Goal: Task Accomplishment & Management: Use online tool/utility

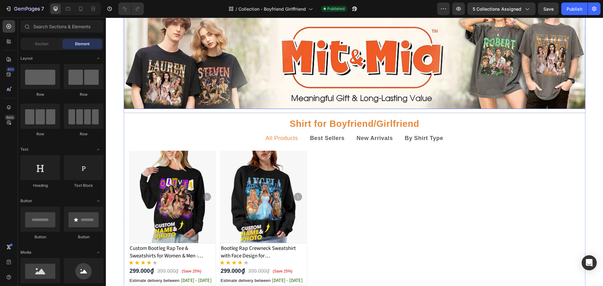
scroll to position [42, 0]
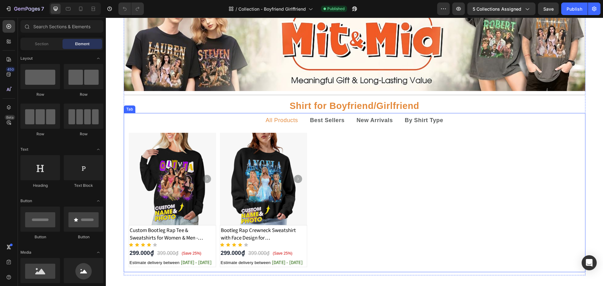
click at [280, 121] on p "All Products" at bounding box center [282, 120] width 32 height 8
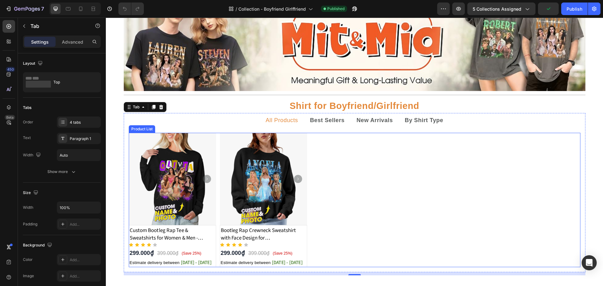
click at [215, 150] on div "Product Images Custom Bootleg Rap Tee & Sweatshirts for Women & Men - Crewneck …" at bounding box center [354, 200] width 451 height 134
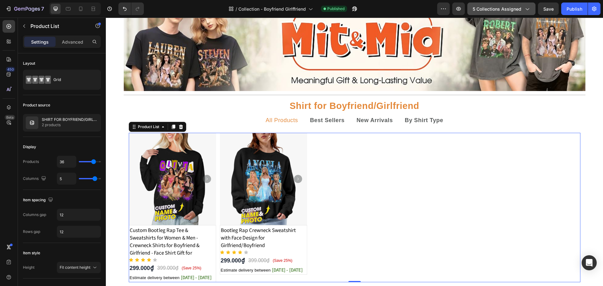
click at [523, 10] on div "5 collections assigned" at bounding box center [500, 9] width 57 height 7
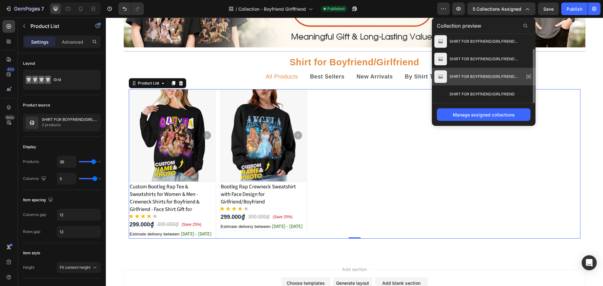
scroll to position [147, 0]
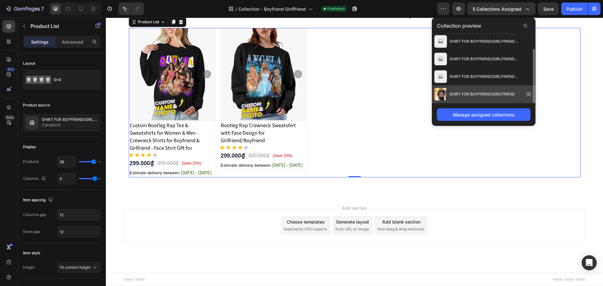
click at [500, 94] on span "SHIRT FOR BOYFRIEND/GIRLFRIEND" at bounding box center [481, 94] width 65 height 6
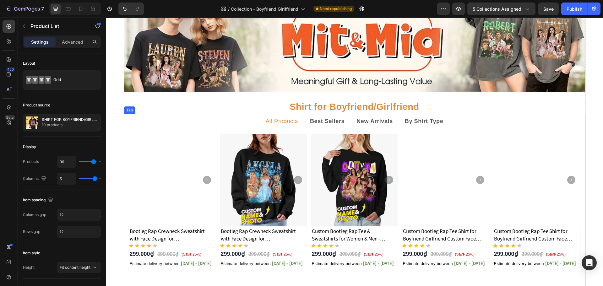
scroll to position [42, 0]
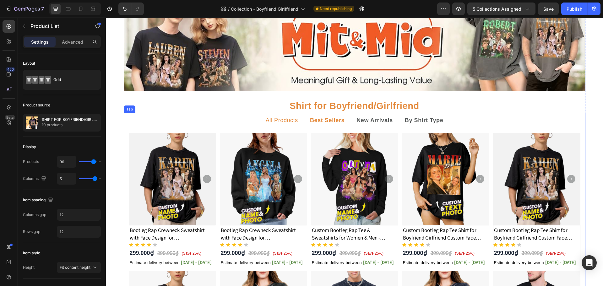
click at [317, 122] on strong "Best Sellers" at bounding box center [327, 120] width 35 height 6
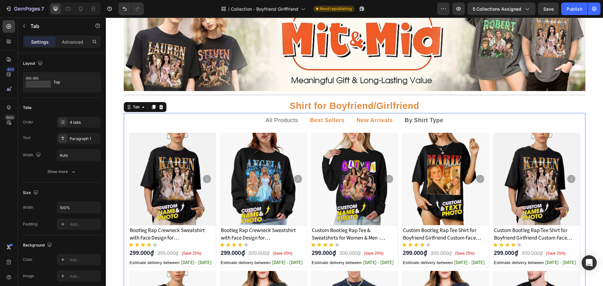
click at [363, 124] on p "New Arrivals" at bounding box center [374, 120] width 36 height 8
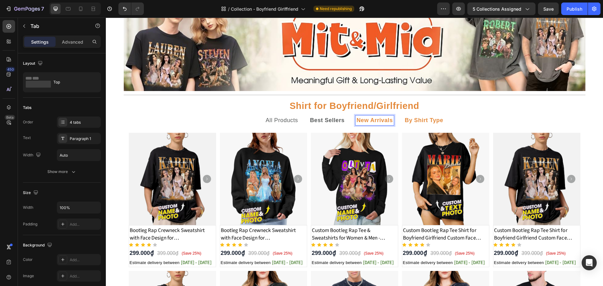
click at [423, 121] on strong "By Shirt Type" at bounding box center [424, 120] width 39 height 6
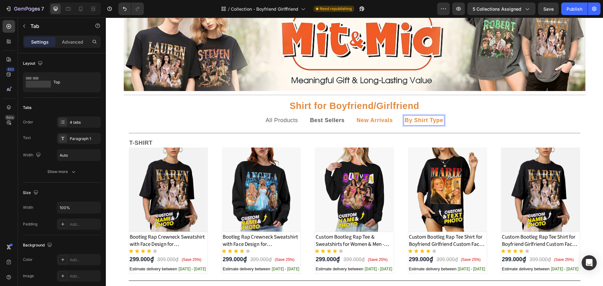
click at [364, 123] on strong "New Arrivals" at bounding box center [374, 120] width 36 height 6
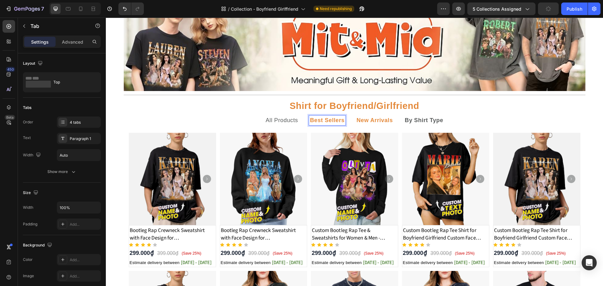
click at [334, 121] on strong "Best Sellers" at bounding box center [327, 120] width 35 height 6
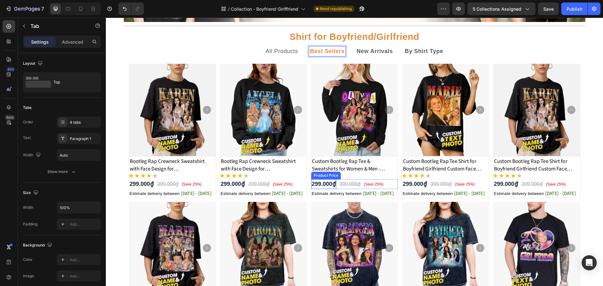
scroll to position [102, 0]
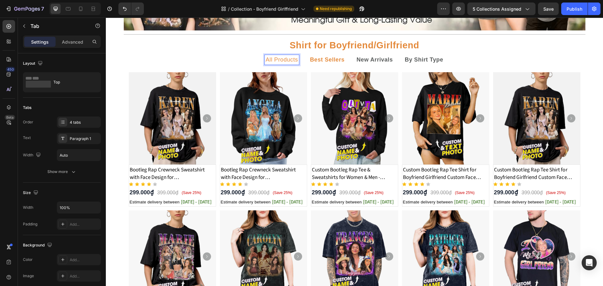
click at [284, 58] on p "All Products" at bounding box center [282, 60] width 32 height 8
click at [313, 58] on strong "Best Sellers" at bounding box center [327, 60] width 35 height 6
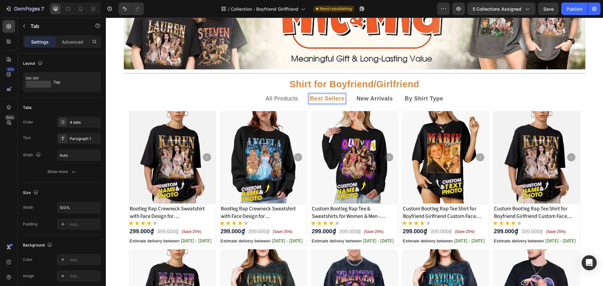
scroll to position [84, 0]
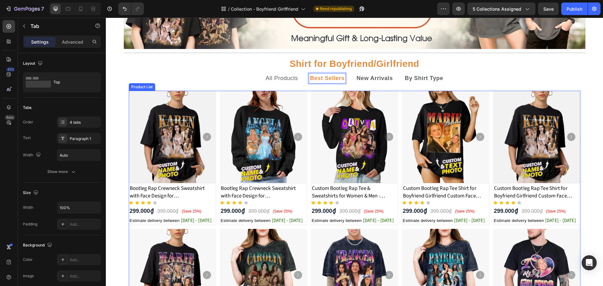
drag, startPoint x: 306, startPoint y: 99, endPoint x: 229, endPoint y: 92, distance: 76.9
click at [306, 99] on div "Product Images Bootleg Rap Crewneck Sweatshirt with Face Design for Girlfriend/…" at bounding box center [354, 227] width 451 height 273
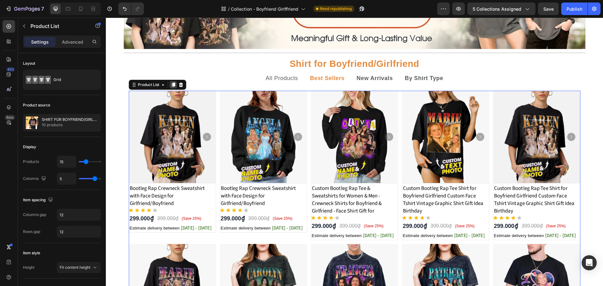
click at [171, 83] on icon at bounding box center [173, 84] width 5 height 5
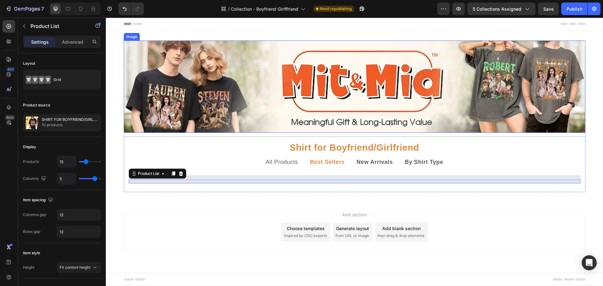
scroll to position [0, 0]
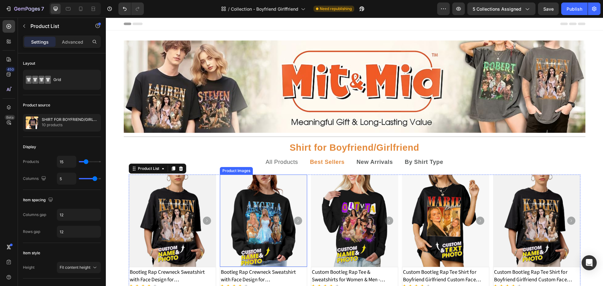
drag, startPoint x: 215, startPoint y: 184, endPoint x: 219, endPoint y: 191, distance: 8.0
drag, startPoint x: 134, startPoint y: 170, endPoint x: 129, endPoint y: 168, distance: 5.7
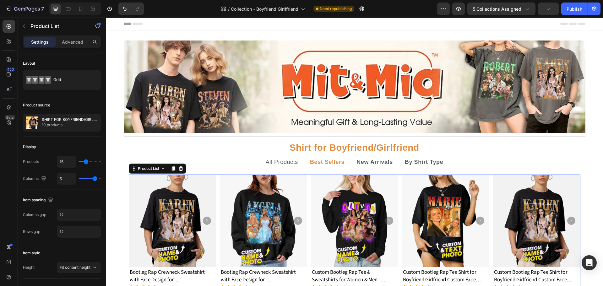
drag, startPoint x: 129, startPoint y: 168, endPoint x: 291, endPoint y: 182, distance: 162.6
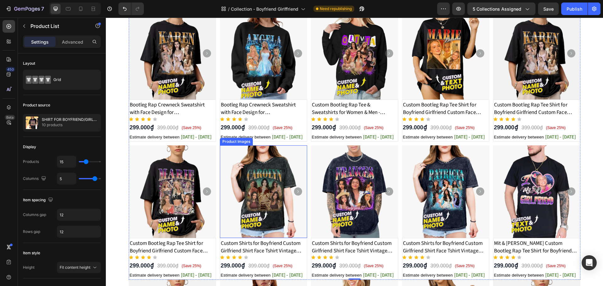
scroll to position [84, 0]
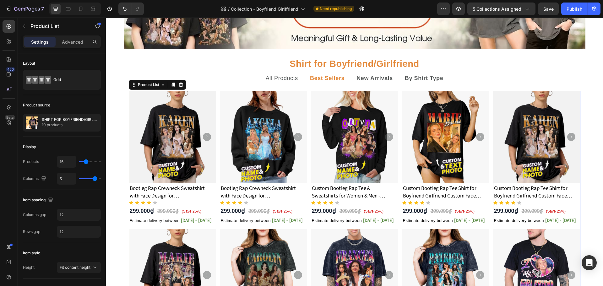
click at [307, 148] on div "Product Images Bootleg Rap Crewneck Sweatshirt with Face Design for Girlfriend/…" at bounding box center [354, 227] width 451 height 273
drag, startPoint x: 307, startPoint y: 97, endPoint x: 181, endPoint y: 190, distance: 156.0
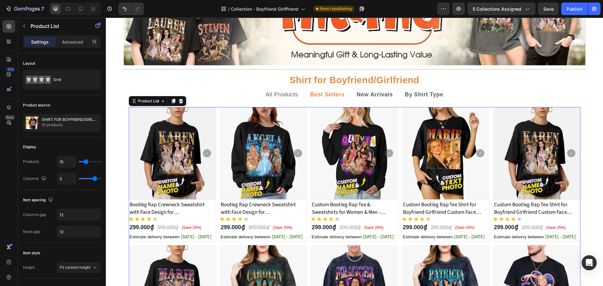
scroll to position [40, 0]
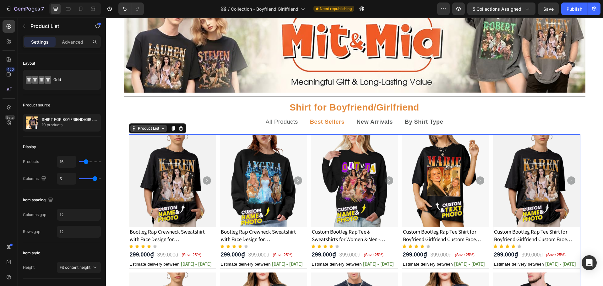
drag, startPoint x: 134, startPoint y: 128, endPoint x: 135, endPoint y: 124, distance: 3.6
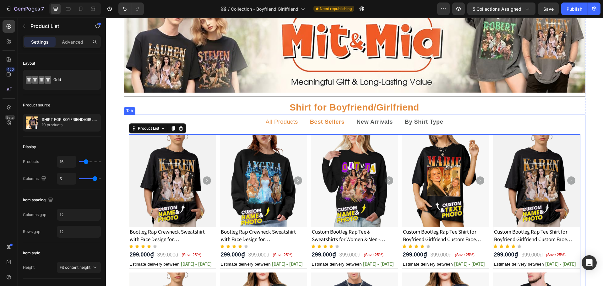
drag, startPoint x: 132, startPoint y: 126, endPoint x: 294, endPoint y: 124, distance: 162.3
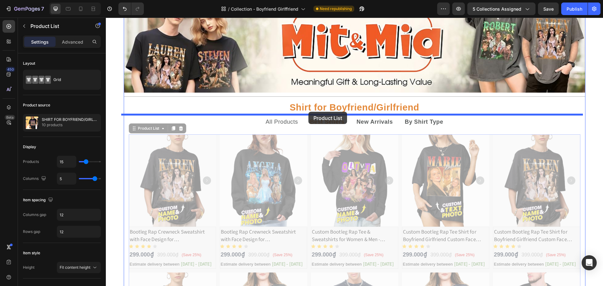
drag, startPoint x: 307, startPoint y: 142, endPoint x: 308, endPoint y: 112, distance: 30.5
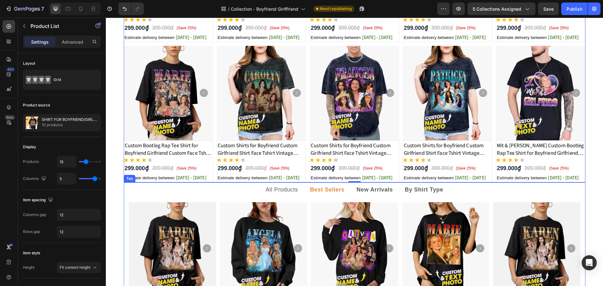
scroll to position [254, 0]
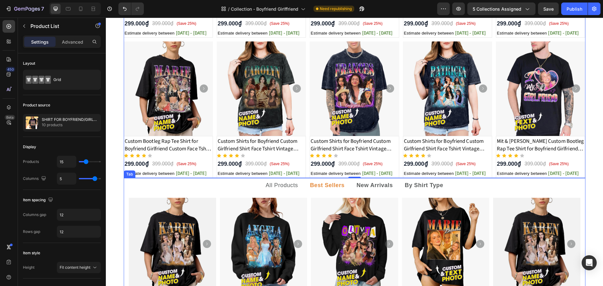
click at [240, 186] on ul "All Products Best Sellers New Arrivals By Shirt Type" at bounding box center [354, 185] width 461 height 15
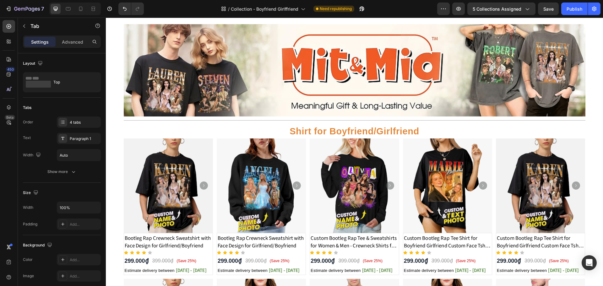
scroll to position [3, 0]
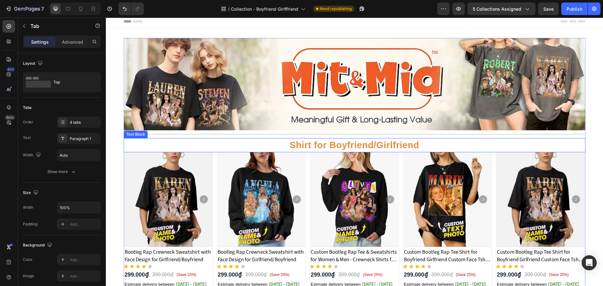
drag, startPoint x: 349, startPoint y: 143, endPoint x: 348, endPoint y: 154, distance: 11.6
click at [349, 143] on p "Shirt for Boyfriend/Girlfriend" at bounding box center [354, 145] width 460 height 13
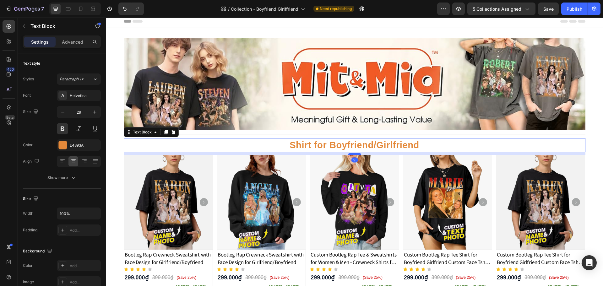
click at [352, 154] on div at bounding box center [354, 154] width 13 height 2
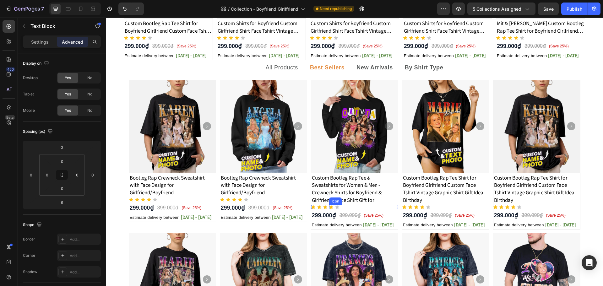
scroll to position [379, 0]
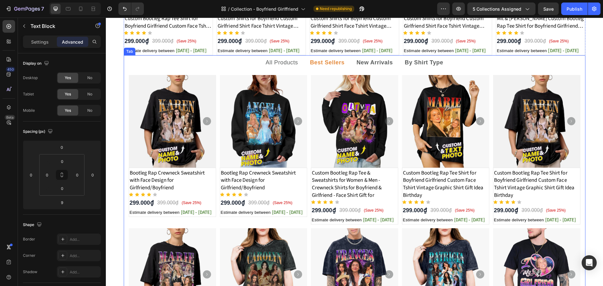
click at [354, 71] on div "Product Images Bootleg Rap Crewneck Sweatshirt with Face Design for Girlfriend/…" at bounding box center [354, 226] width 461 height 313
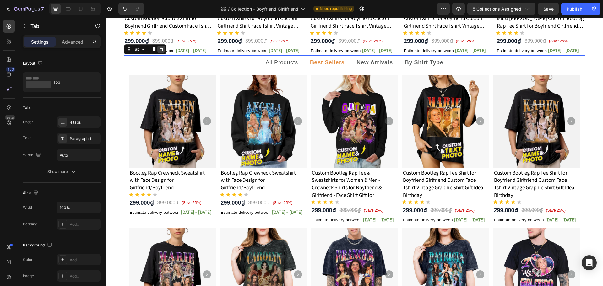
click at [162, 49] on div at bounding box center [161, 50] width 8 height 8
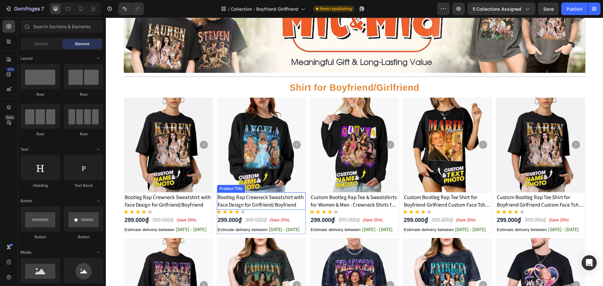
scroll to position [40, 0]
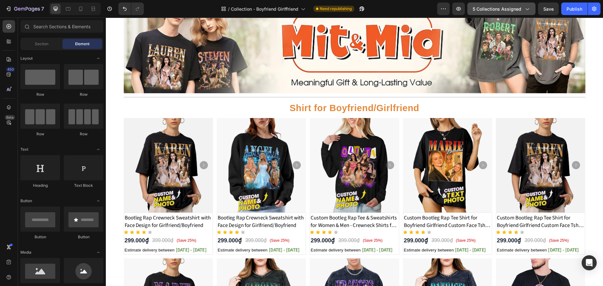
click at [516, 11] on span "5 collections assigned" at bounding box center [496, 9] width 49 height 7
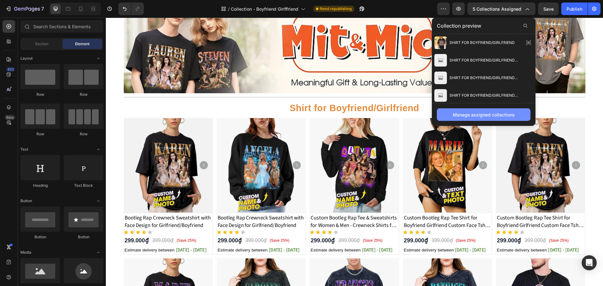
click at [490, 113] on div "Manage assigned collections" at bounding box center [484, 114] width 62 height 7
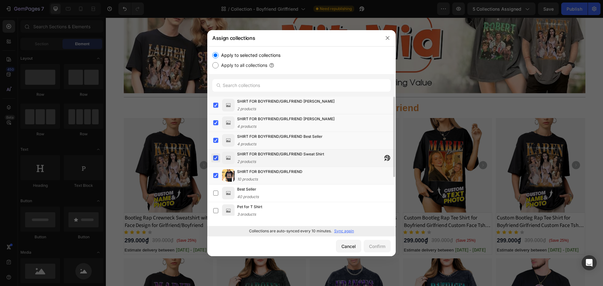
click at [218, 159] on label at bounding box center [215, 157] width 5 height 5
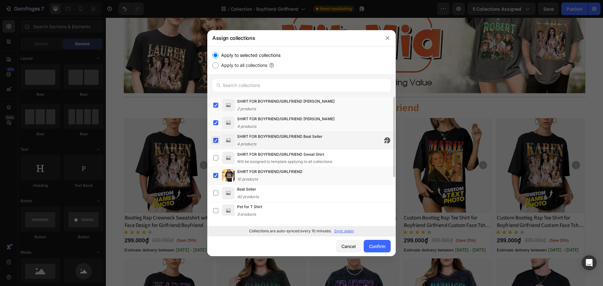
click at [216, 138] on label at bounding box center [215, 140] width 5 height 5
click at [216, 124] on label at bounding box center [215, 122] width 5 height 5
click at [217, 105] on label at bounding box center [215, 105] width 5 height 5
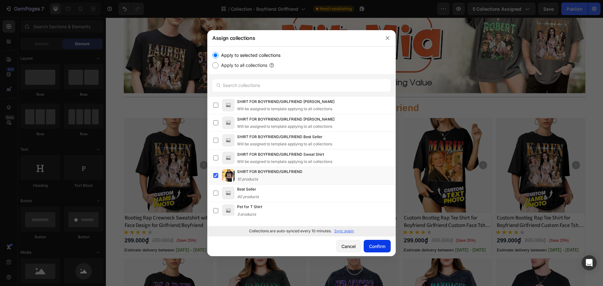
click at [374, 245] on div "Confirm" at bounding box center [377, 246] width 16 height 7
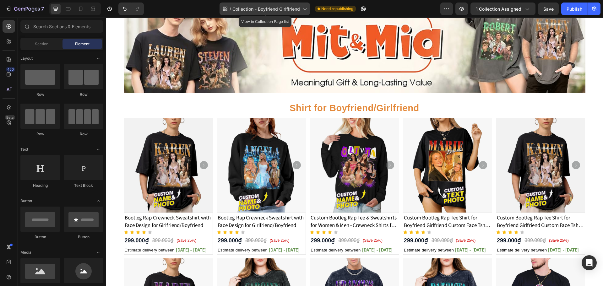
click at [306, 9] on icon at bounding box center [304, 9] width 3 height 2
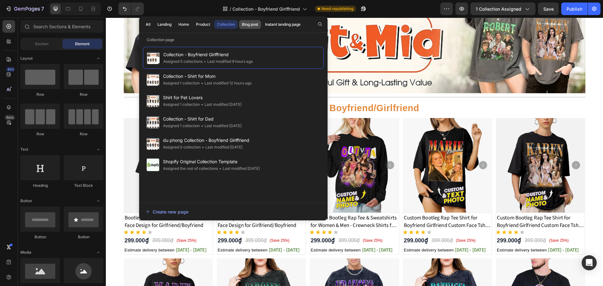
click at [247, 24] on div "Blog post" at bounding box center [250, 25] width 16 height 6
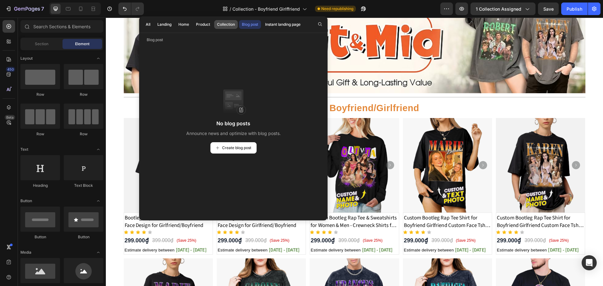
click at [232, 26] on div "Collection" at bounding box center [226, 25] width 18 height 6
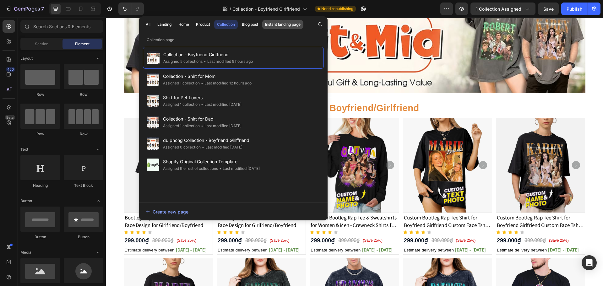
click at [278, 25] on div "Instant landing page" at bounding box center [282, 25] width 35 height 6
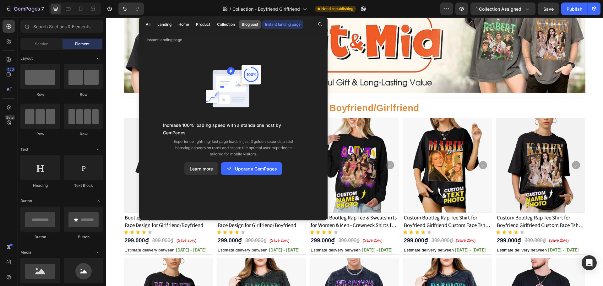
click at [242, 26] on div "Blog post" at bounding box center [250, 25] width 16 height 6
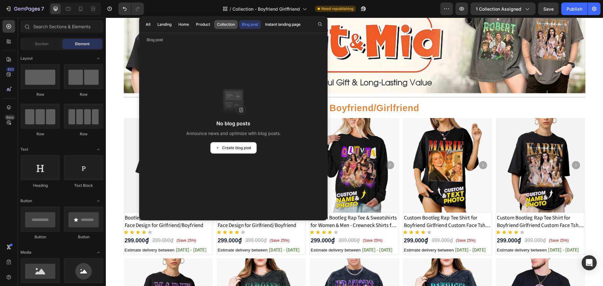
click at [228, 26] on div "Collection" at bounding box center [226, 25] width 18 height 6
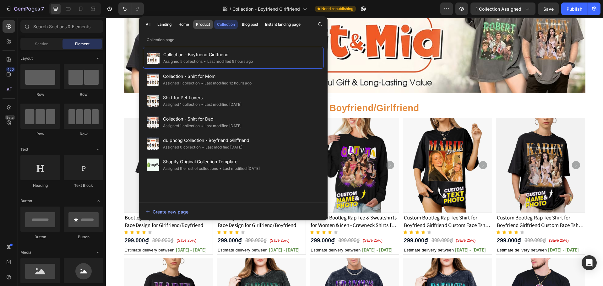
click at [204, 24] on div "Product" at bounding box center [203, 25] width 14 height 6
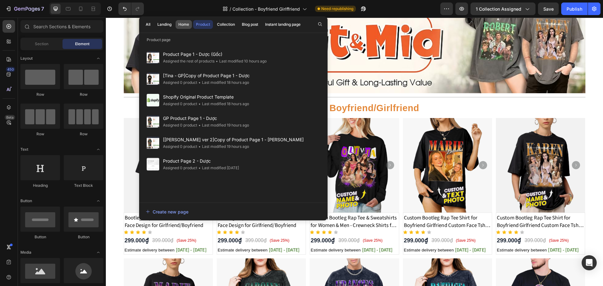
click at [185, 24] on div "Home" at bounding box center [183, 25] width 11 height 6
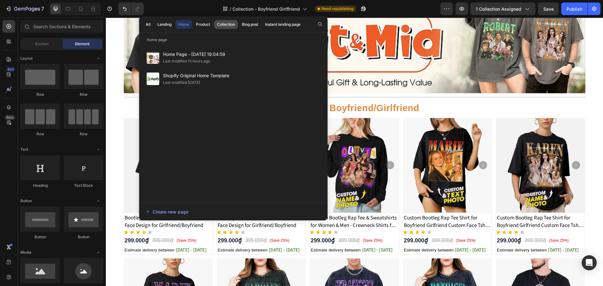
click at [221, 24] on div "Collection" at bounding box center [226, 25] width 18 height 6
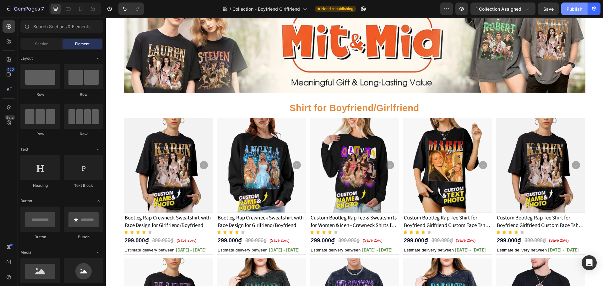
click at [571, 12] on button "Publish" at bounding box center [574, 9] width 26 height 13
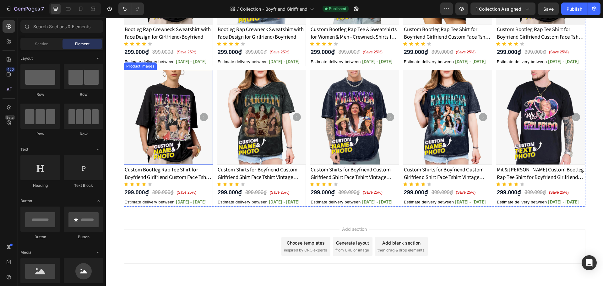
scroll to position [249, 0]
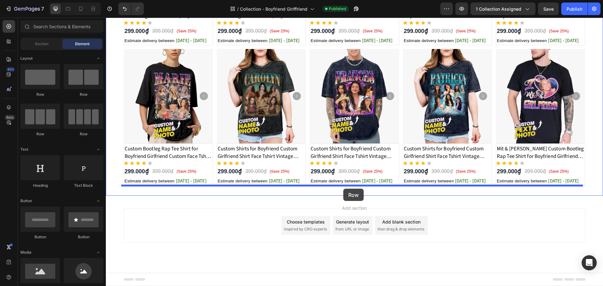
drag, startPoint x: 188, startPoint y: 138, endPoint x: 343, endPoint y: 189, distance: 163.3
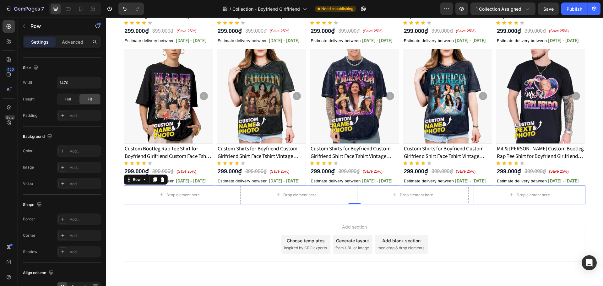
scroll to position [0, 0]
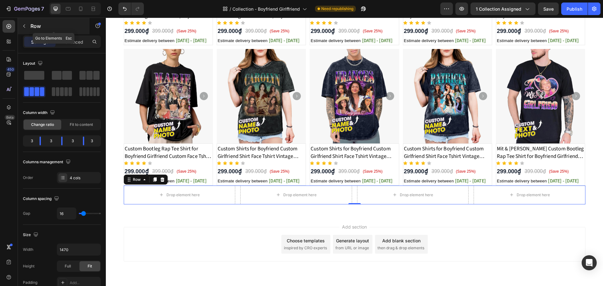
click at [25, 24] on icon "button" at bounding box center [24, 26] width 5 height 5
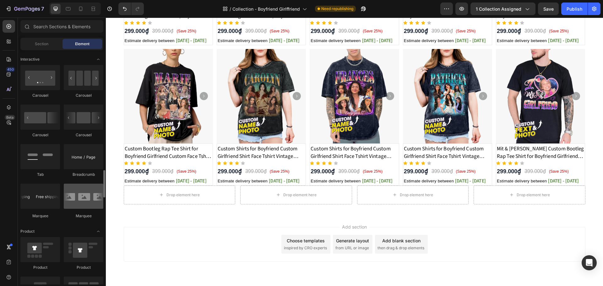
scroll to position [710, 0]
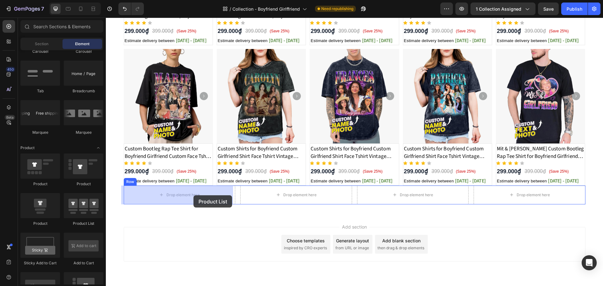
drag, startPoint x: 221, startPoint y: 221, endPoint x: 193, endPoint y: 195, distance: 37.7
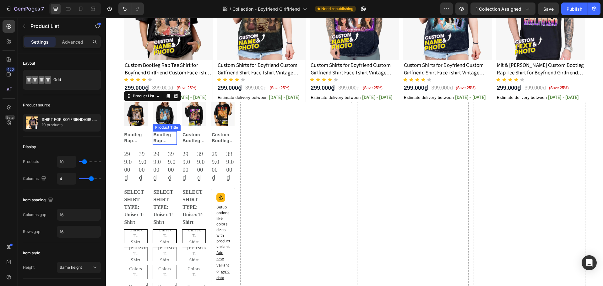
scroll to position [333, 0]
click at [177, 95] on div at bounding box center [176, 96] width 8 height 8
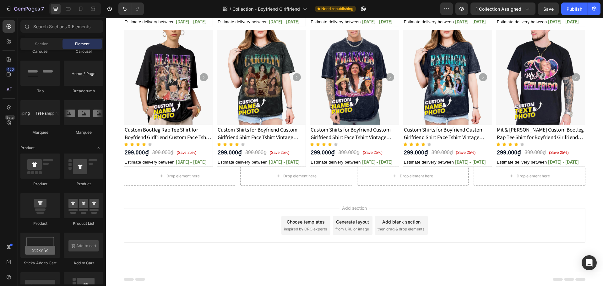
scroll to position [268, 0]
click at [278, 182] on div "Drop element here" at bounding box center [296, 176] width 112 height 19
click at [235, 176] on div "Drop element here Drop element here Drop element here Drop element here Row" at bounding box center [354, 176] width 461 height 19
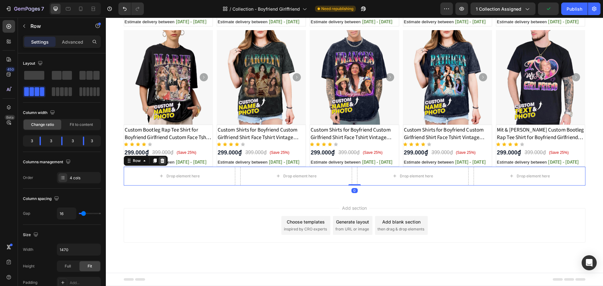
click at [160, 163] on icon at bounding box center [162, 160] width 5 height 5
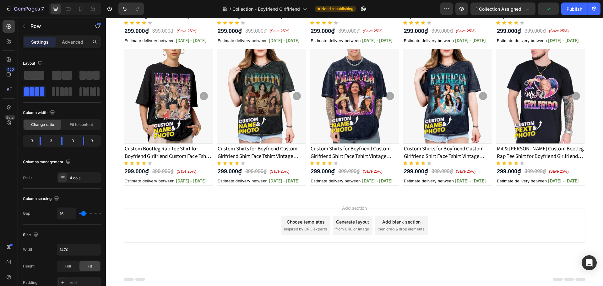
scroll to position [249, 0]
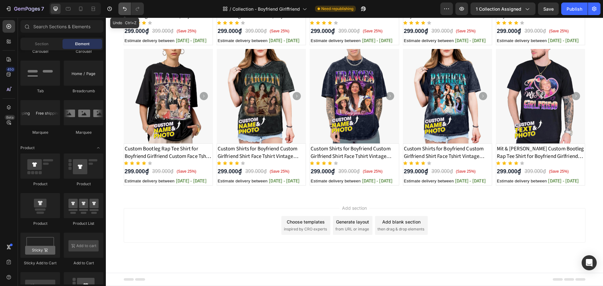
click at [119, 6] on button "Undo/Redo" at bounding box center [124, 9] width 13 height 13
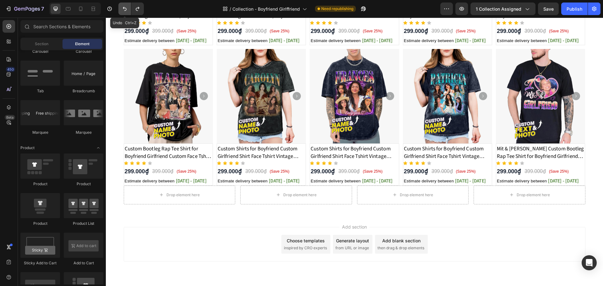
scroll to position [268, 0]
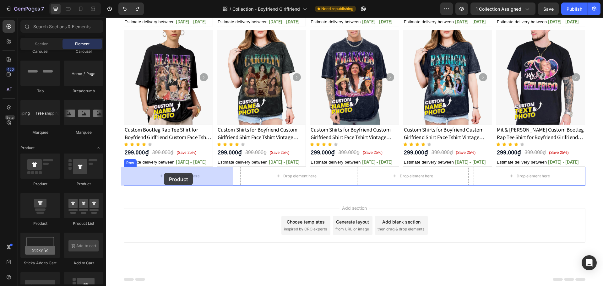
drag, startPoint x: 128, startPoint y: 191, endPoint x: 164, endPoint y: 173, distance: 39.6
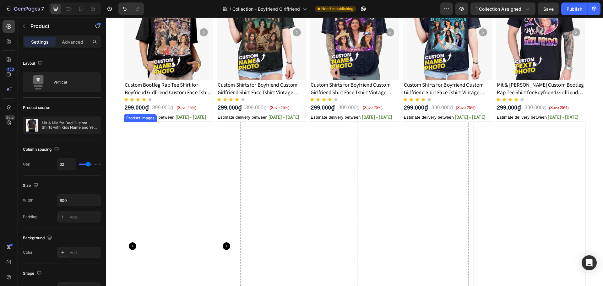
scroll to position [310, 0]
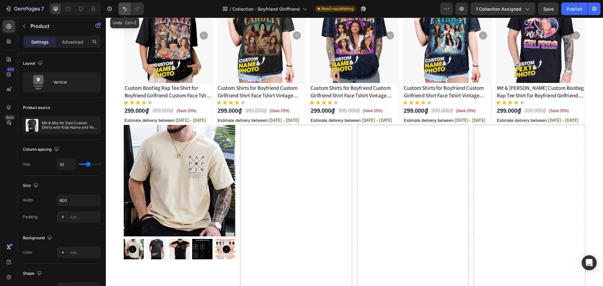
click at [122, 6] on icon "Undo/Redo" at bounding box center [124, 9] width 6 height 6
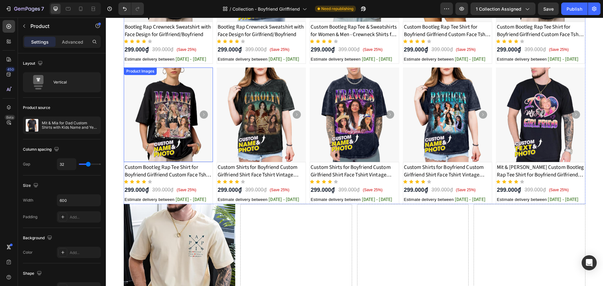
scroll to position [226, 0]
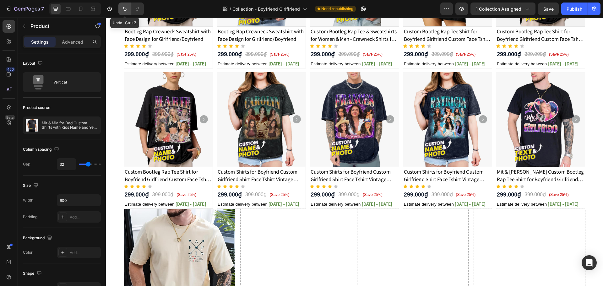
click at [127, 8] on icon "Undo/Redo" at bounding box center [124, 9] width 6 height 6
click at [127, 6] on icon "Undo/Redo" at bounding box center [124, 9] width 6 height 6
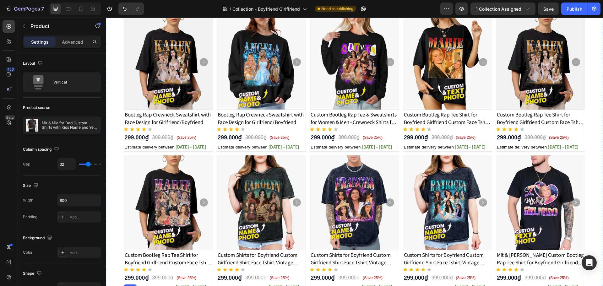
scroll to position [142, 0]
click at [121, 13] on button "Undo/Redo" at bounding box center [124, 9] width 13 height 13
click at [123, 10] on icon "Undo/Redo" at bounding box center [124, 9] width 6 height 6
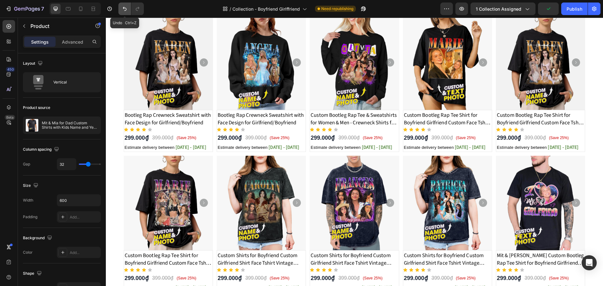
click at [123, 10] on icon "Undo/Redo" at bounding box center [124, 9] width 6 height 6
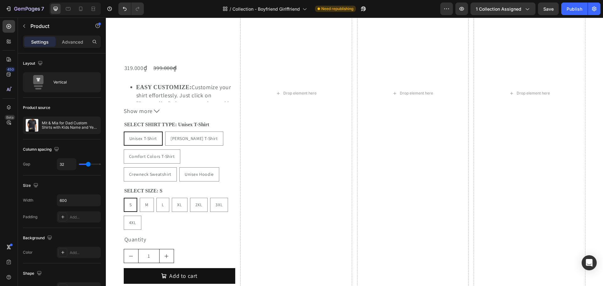
scroll to position [645, 0]
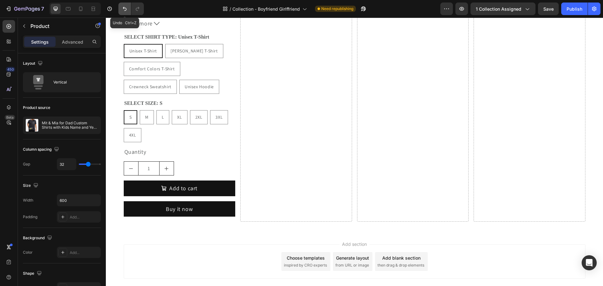
click at [125, 6] on icon "Undo/Redo" at bounding box center [124, 9] width 6 height 6
click at [125, 10] on icon "Undo/Redo" at bounding box center [124, 9] width 6 height 6
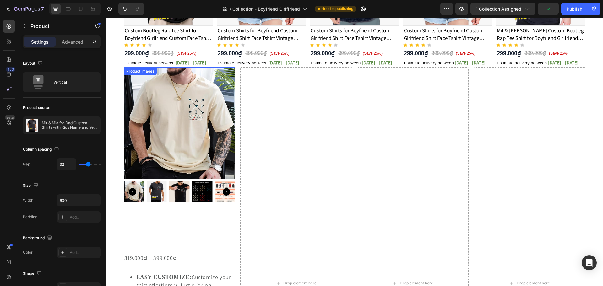
scroll to position [310, 0]
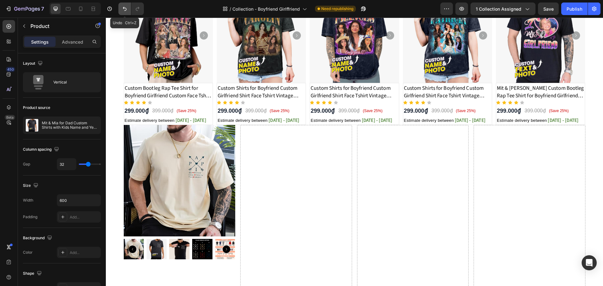
click at [125, 8] on icon "Undo/Redo" at bounding box center [125, 9] width 4 height 4
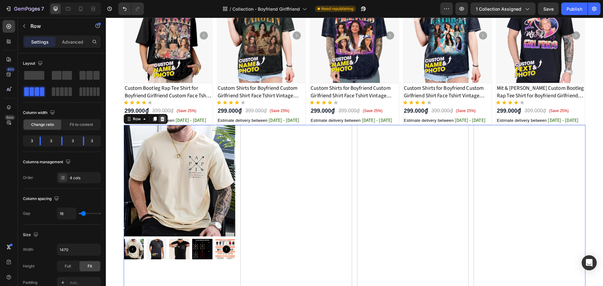
click at [161, 119] on icon at bounding box center [162, 119] width 4 height 4
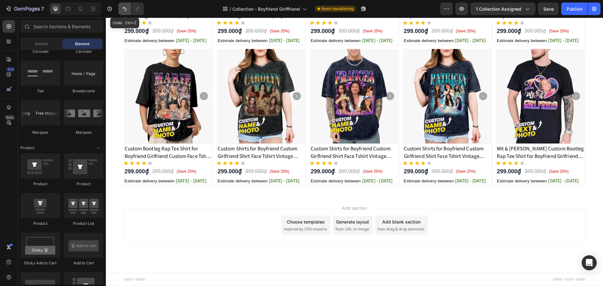
click at [121, 12] on icon "Undo/Redo" at bounding box center [124, 9] width 6 height 6
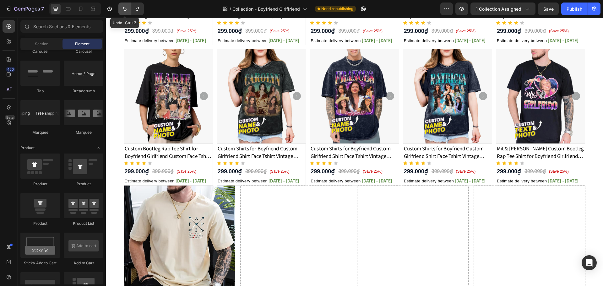
scroll to position [310, 0]
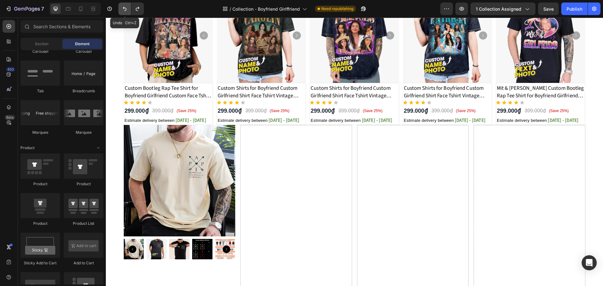
click at [121, 12] on icon "Undo/Redo" at bounding box center [124, 9] width 6 height 6
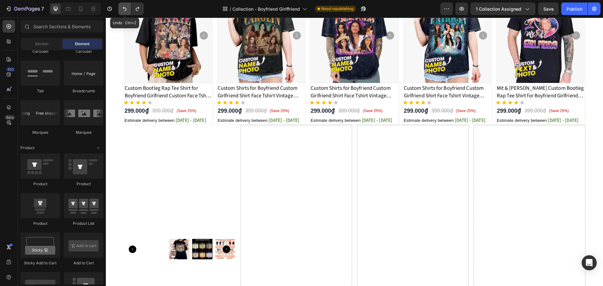
click at [121, 12] on icon "Undo/Redo" at bounding box center [124, 9] width 6 height 6
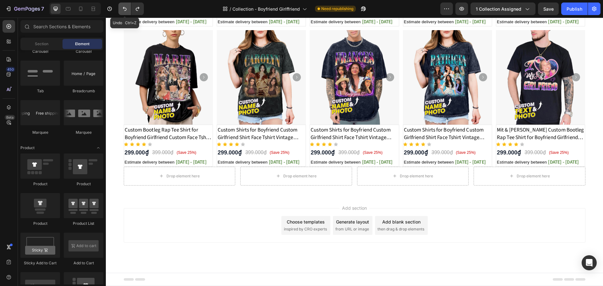
scroll to position [268, 0]
click at [121, 12] on icon "Undo/Redo" at bounding box center [124, 9] width 6 height 6
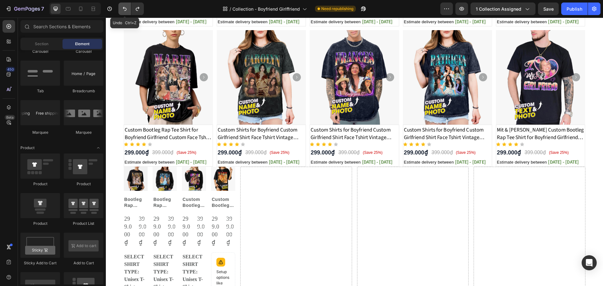
scroll to position [310, 0]
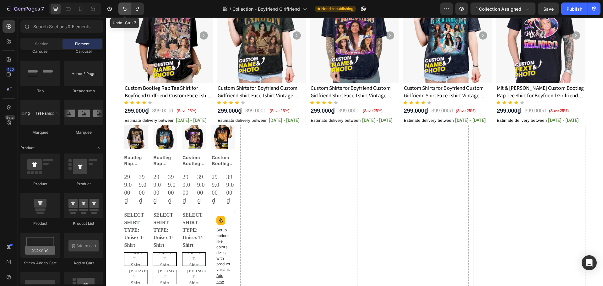
click at [123, 9] on icon "Undo/Redo" at bounding box center [124, 9] width 6 height 6
click at [128, 10] on button "Undo/Redo" at bounding box center [124, 9] width 13 height 13
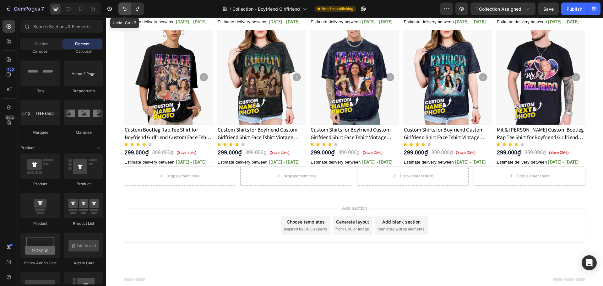
scroll to position [268, 0]
click at [128, 5] on button "Undo/Redo" at bounding box center [124, 9] width 13 height 13
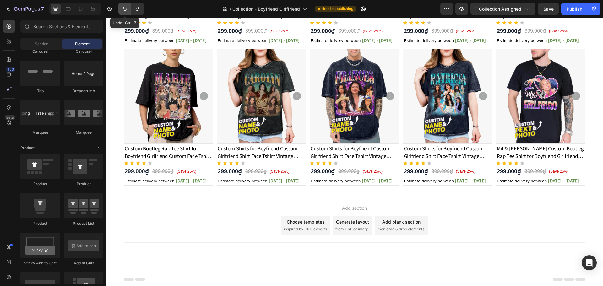
click at [128, 10] on icon "Undo/Redo" at bounding box center [124, 9] width 6 height 6
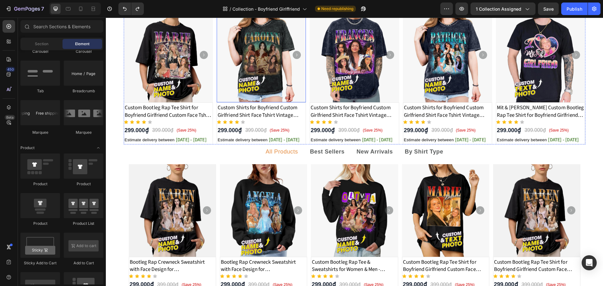
scroll to position [377, 0]
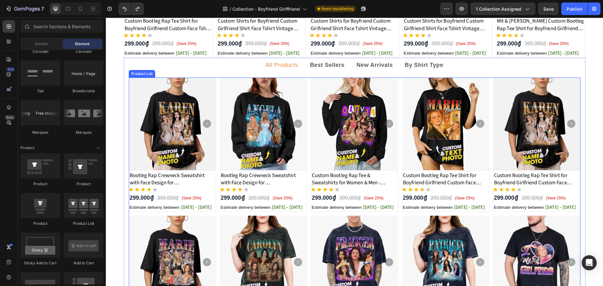
click at [215, 92] on div "Product Images Bootleg Rap Crewneck Sweatshirt with Face Design for Girlfriend/…" at bounding box center [354, 214] width 451 height 273
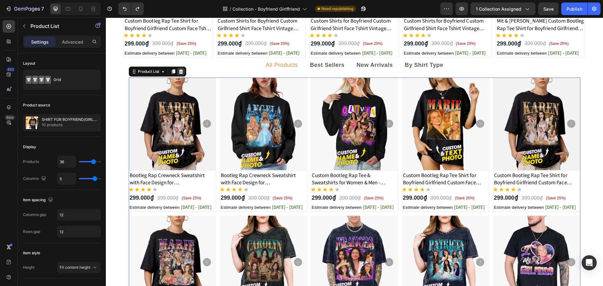
click at [179, 73] on icon at bounding box center [181, 71] width 4 height 4
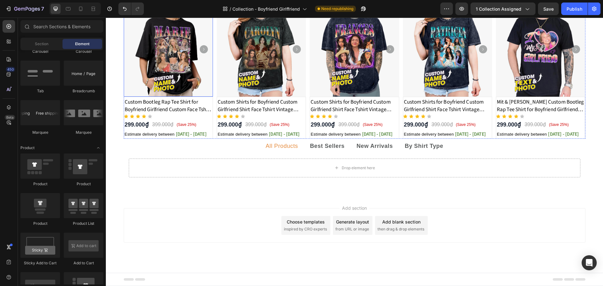
scroll to position [296, 0]
click at [36, 39] on div "Section" at bounding box center [42, 44] width 40 height 10
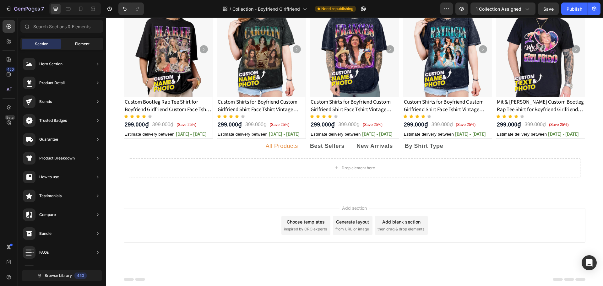
click at [77, 44] on span "Element" at bounding box center [82, 44] width 14 height 6
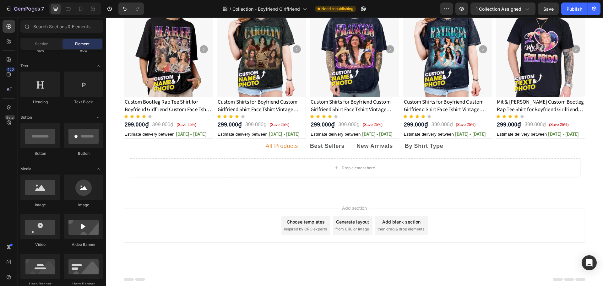
scroll to position [0, 0]
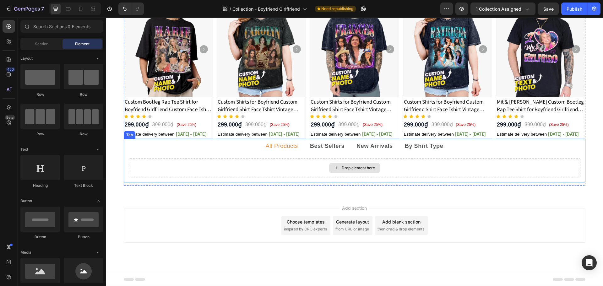
click at [156, 159] on div "Drop element here" at bounding box center [354, 168] width 451 height 19
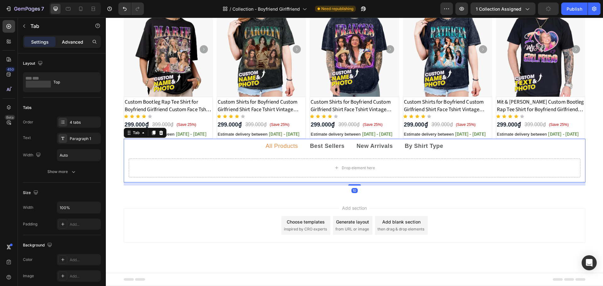
click at [77, 44] on p "Advanced" at bounding box center [72, 42] width 21 height 7
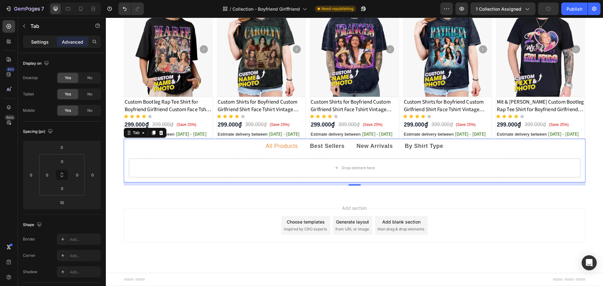
click at [42, 45] on p "Settings" at bounding box center [40, 42] width 18 height 7
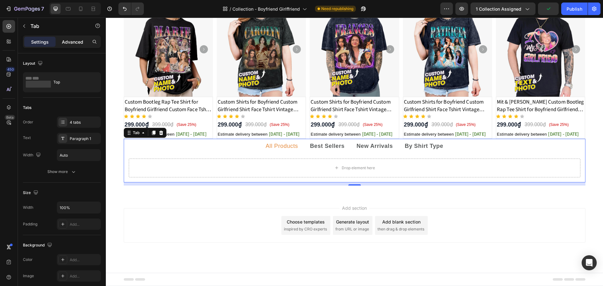
click at [65, 37] on div "Settings Advanced" at bounding box center [62, 41] width 78 height 13
click at [72, 43] on p "Advanced" at bounding box center [72, 42] width 21 height 7
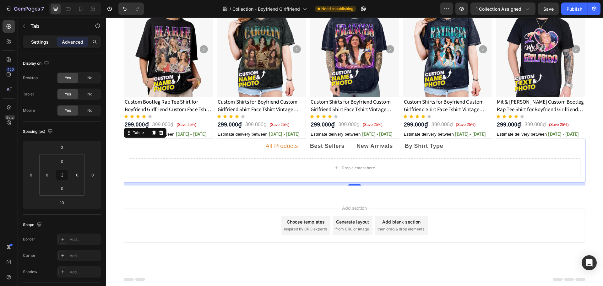
click at [43, 44] on p "Settings" at bounding box center [40, 42] width 18 height 7
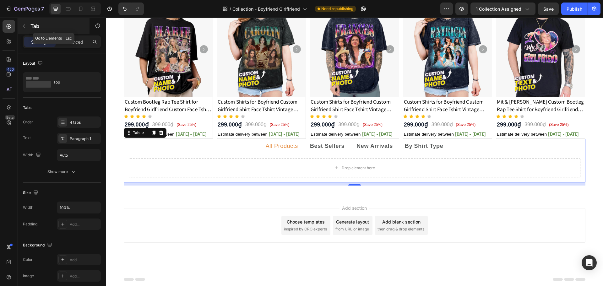
click at [25, 24] on icon "button" at bounding box center [24, 26] width 5 height 5
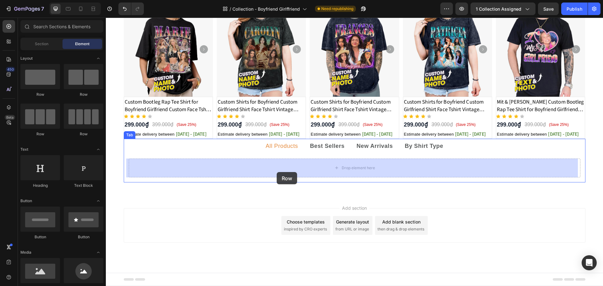
drag, startPoint x: 193, startPoint y: 147, endPoint x: 277, endPoint y: 172, distance: 86.9
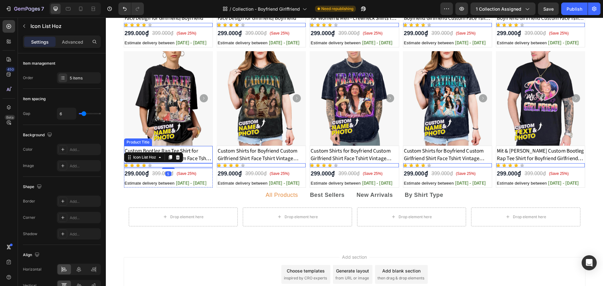
scroll to position [212, 0]
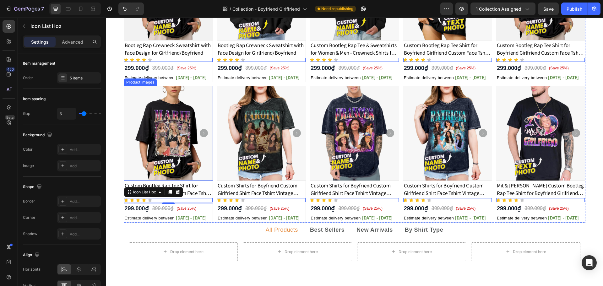
click at [210, 100] on img at bounding box center [168, 133] width 89 height 94
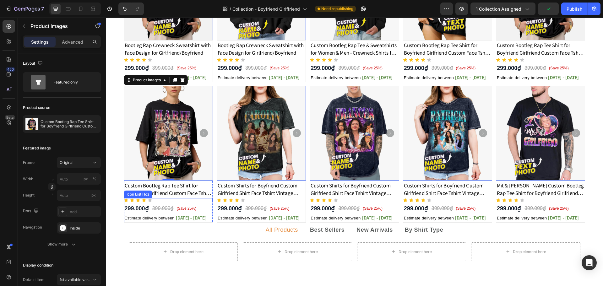
click at [210, 62] on div "Icon Icon Icon Icon Icon" at bounding box center [168, 60] width 89 height 4
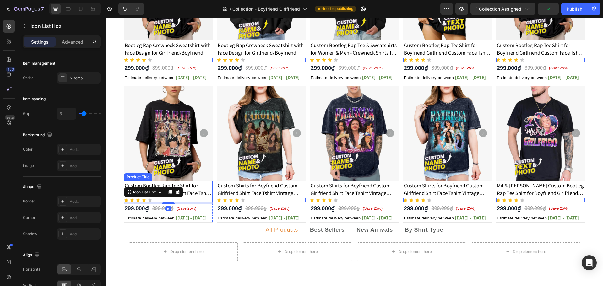
click at [210, 58] on h1 "Custom Bootleg Rap Tee Shirt for Boyfriend Girlfriend Custom Face Tshirt Vintag…" at bounding box center [168, 49] width 89 height 16
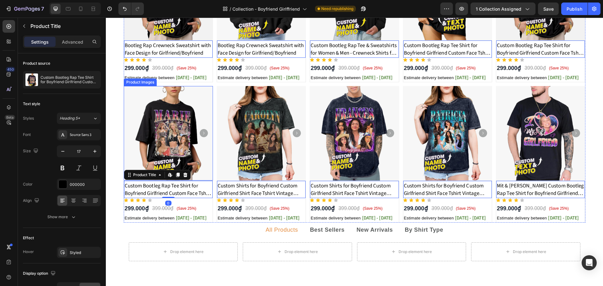
click at [210, 179] on img at bounding box center [168, 133] width 89 height 94
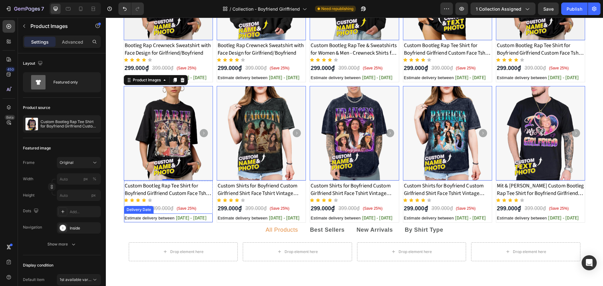
click at [208, 82] on div "Estimate delivery between [DATE] - [DATE]" at bounding box center [168, 77] width 89 height 9
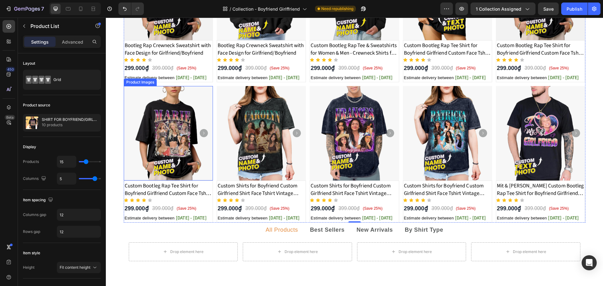
click at [208, 86] on img at bounding box center [168, 133] width 89 height 94
click at [208, 84] on div "Product Images Bootleg Rap Crewneck Sweatshirt with Face Design for Girlfriend/…" at bounding box center [354, 84] width 461 height 277
click at [220, 93] on img at bounding box center [261, 133] width 89 height 94
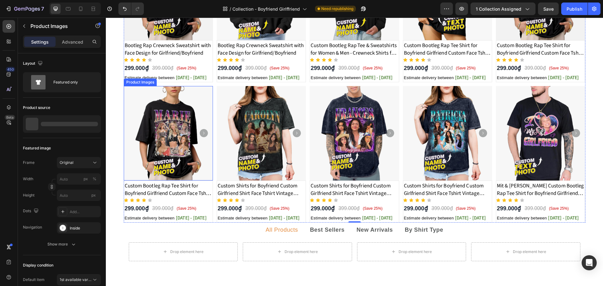
click at [192, 159] on img at bounding box center [168, 133] width 89 height 94
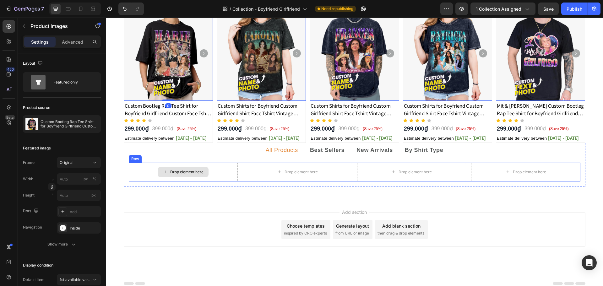
scroll to position [296, 0]
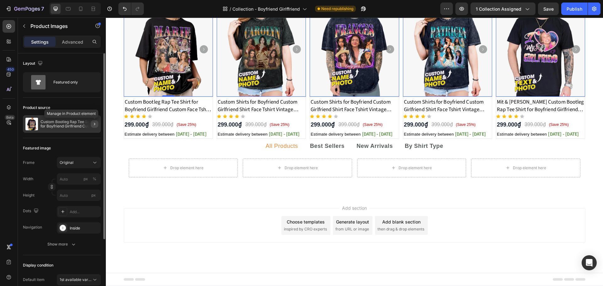
click at [97, 127] on button "button" at bounding box center [95, 124] width 8 height 8
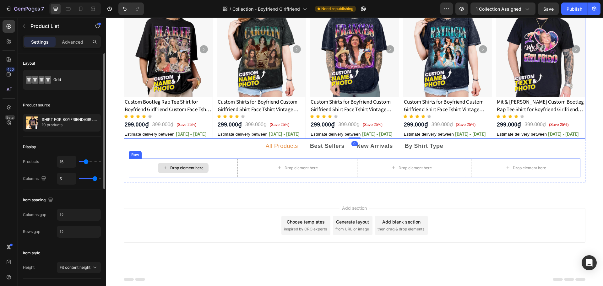
click at [165, 169] on icon at bounding box center [165, 167] width 5 height 5
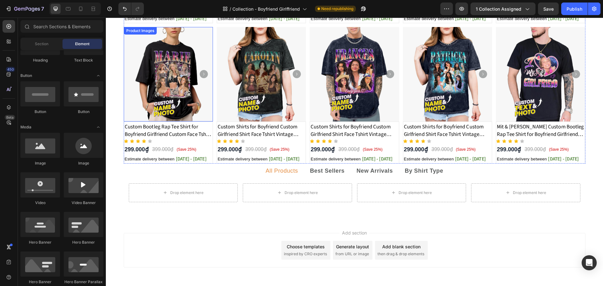
scroll to position [212, 0]
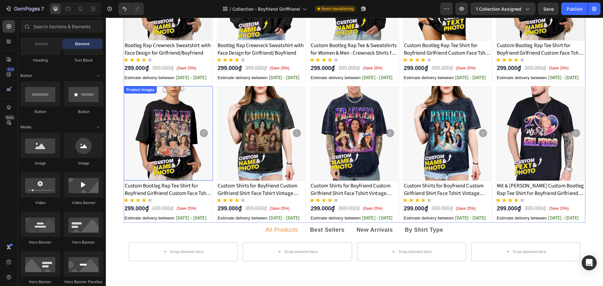
click at [179, 107] on img at bounding box center [168, 133] width 89 height 94
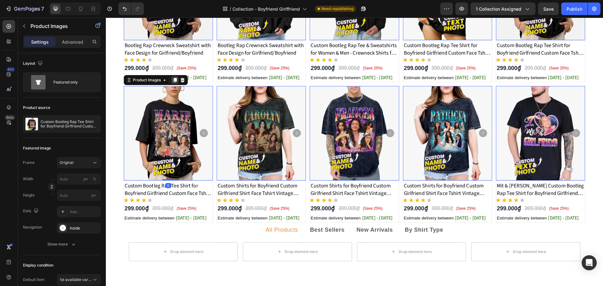
click at [173, 81] on icon at bounding box center [174, 80] width 3 height 4
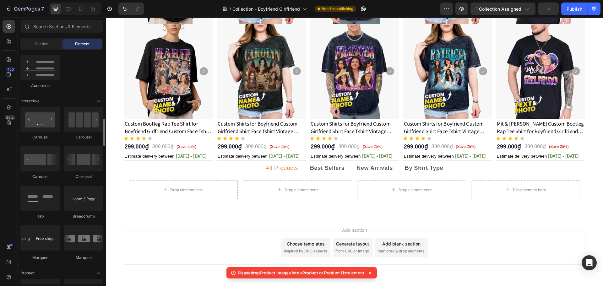
scroll to position [793, 0]
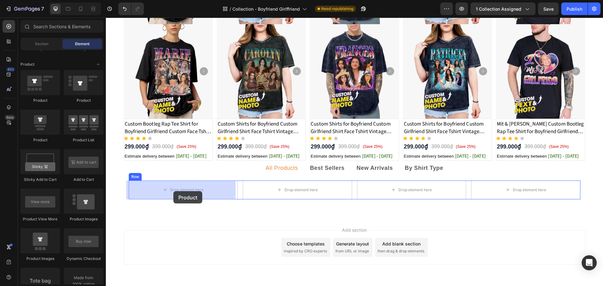
drag, startPoint x: 159, startPoint y: 141, endPoint x: 173, endPoint y: 191, distance: 52.4
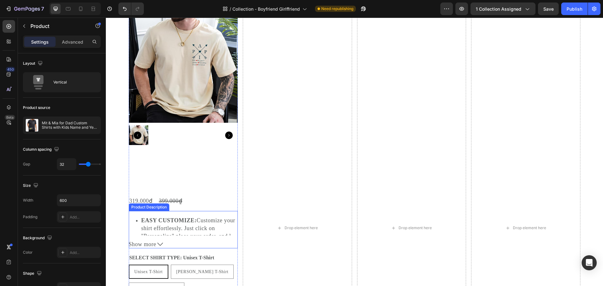
scroll to position [672, 0]
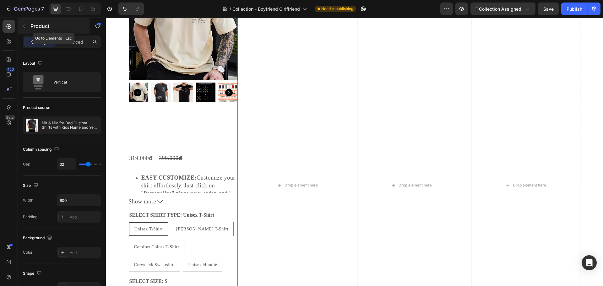
click at [25, 24] on icon "button" at bounding box center [24, 26] width 5 height 5
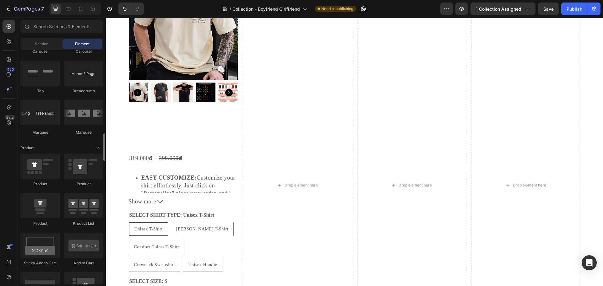
scroll to position [835, 0]
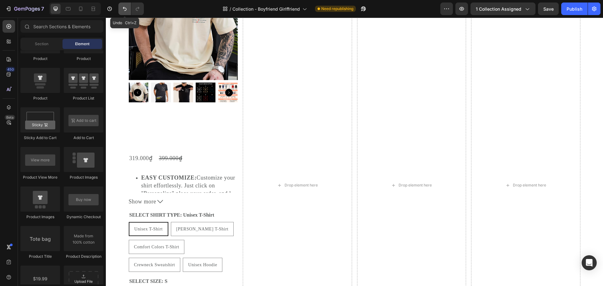
click at [123, 11] on icon "Undo/Redo" at bounding box center [124, 9] width 6 height 6
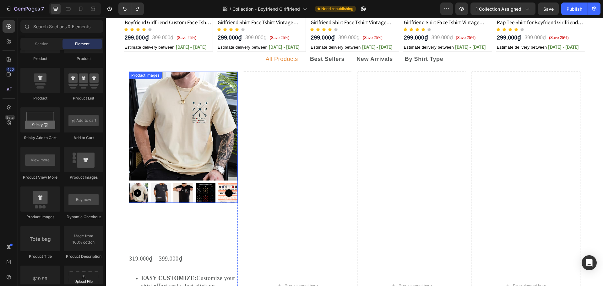
scroll to position [547, 0]
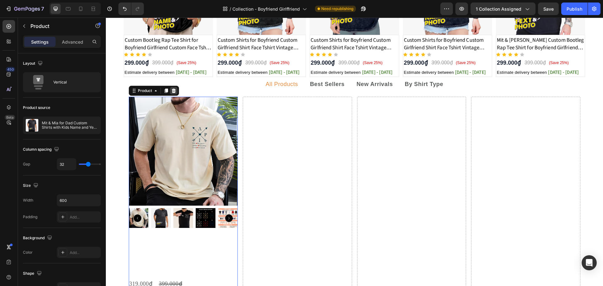
click at [172, 91] on icon at bounding box center [173, 91] width 4 height 4
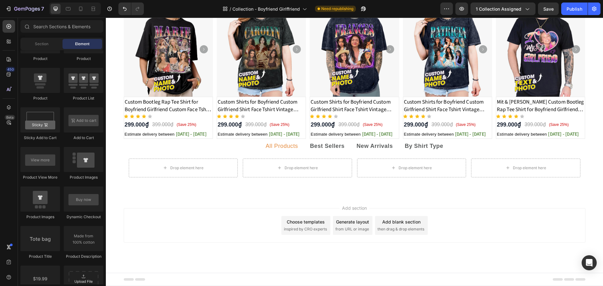
scroll to position [485, 0]
drag, startPoint x: 54, startPoint y: 163, endPoint x: 48, endPoint y: 199, distance: 35.9
click at [48, 199] on div at bounding box center [40, 198] width 40 height 25
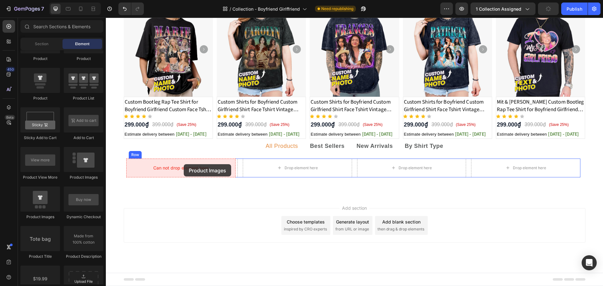
drag, startPoint x: 153, startPoint y: 212, endPoint x: 173, endPoint y: 166, distance: 50.3
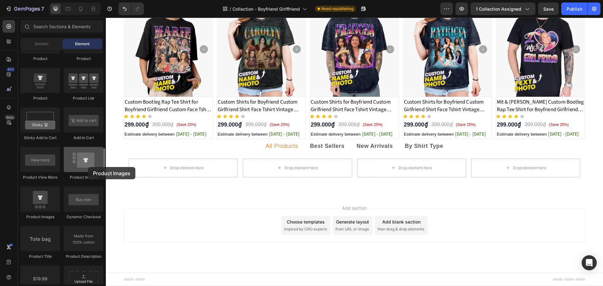
click at [88, 167] on div at bounding box center [84, 159] width 40 height 25
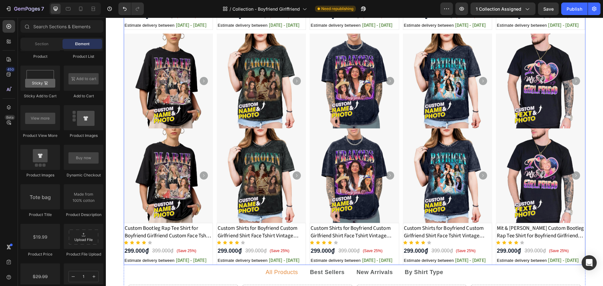
scroll to position [359, 0]
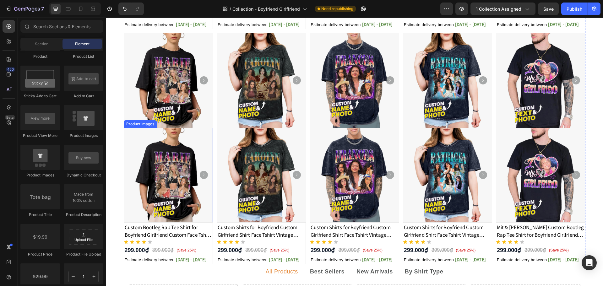
click at [208, 143] on img at bounding box center [168, 175] width 89 height 94
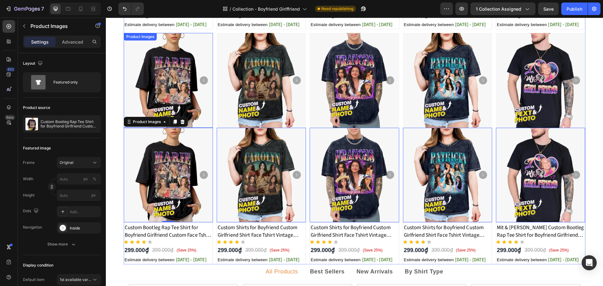
click at [210, 101] on img at bounding box center [168, 80] width 89 height 94
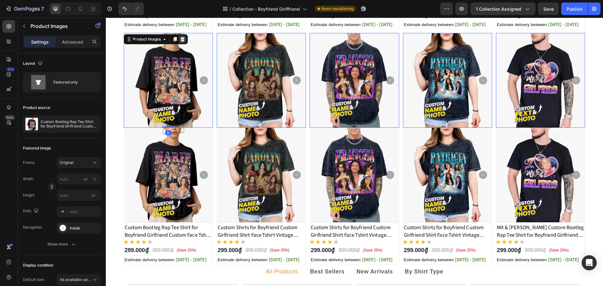
click at [180, 41] on icon at bounding box center [182, 39] width 4 height 4
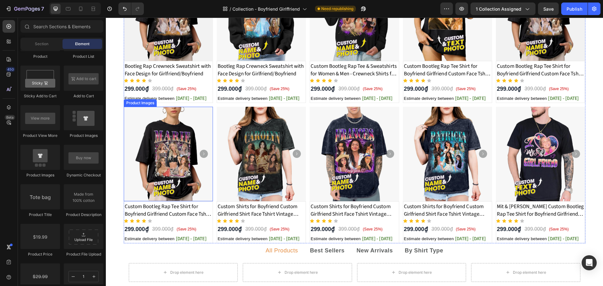
scroll to position [265, 0]
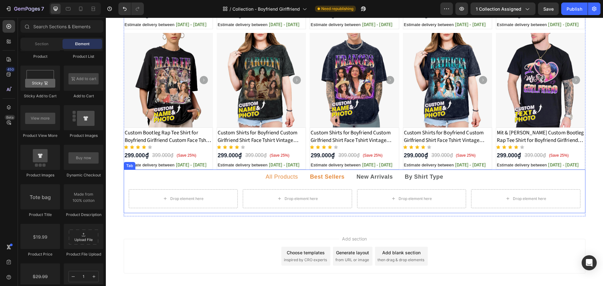
click at [315, 181] on div "Best Sellers" at bounding box center [327, 177] width 36 height 10
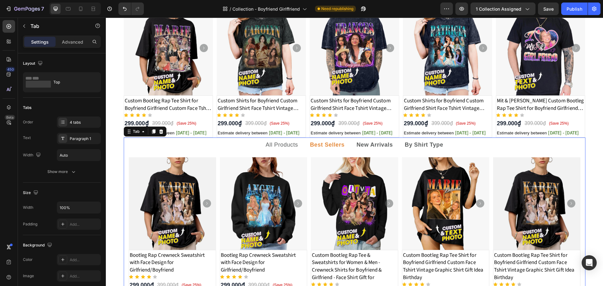
scroll to position [349, 0]
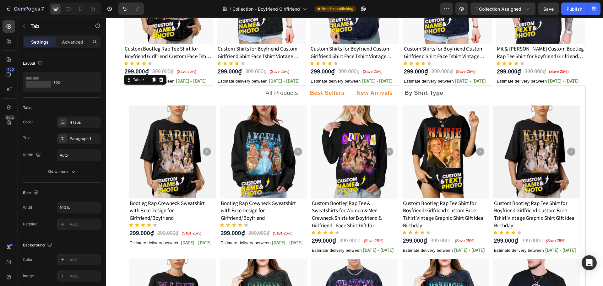
click at [364, 96] on p "New Arrivals" at bounding box center [374, 93] width 36 height 8
click at [407, 95] on strong "By Shirt Type" at bounding box center [424, 93] width 39 height 6
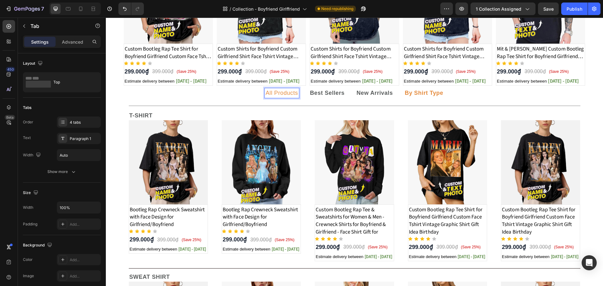
click at [281, 95] on p "All Products" at bounding box center [282, 93] width 32 height 8
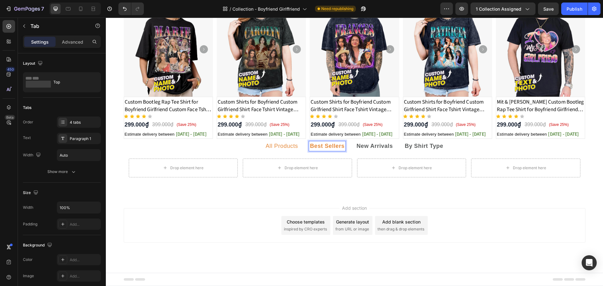
click at [314, 147] on strong "Best Sellers" at bounding box center [327, 146] width 35 height 6
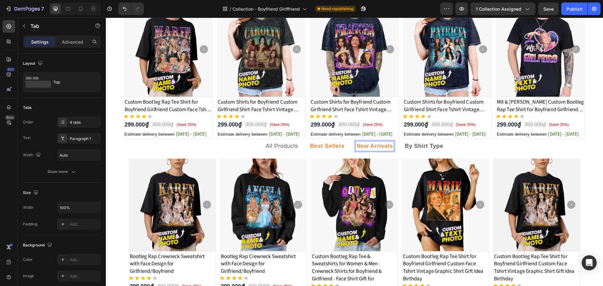
click at [371, 149] on strong "New Arrivals" at bounding box center [374, 146] width 36 height 6
click at [425, 149] on p "By Shirt Type" at bounding box center [424, 146] width 39 height 8
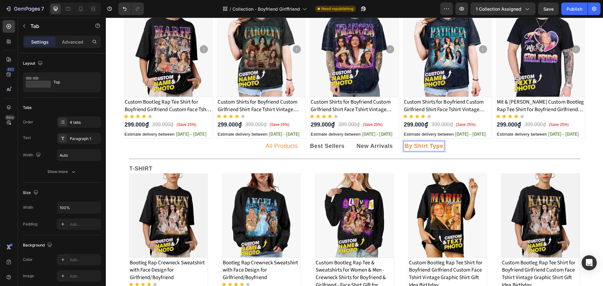
click at [284, 145] on p "All Products" at bounding box center [282, 146] width 32 height 8
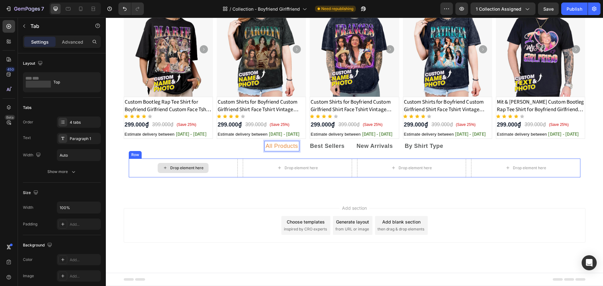
click at [191, 168] on div "Drop element here" at bounding box center [186, 167] width 33 height 5
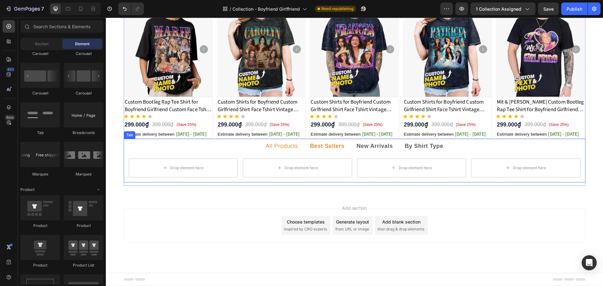
click at [330, 150] on p "Best Sellers" at bounding box center [327, 146] width 35 height 8
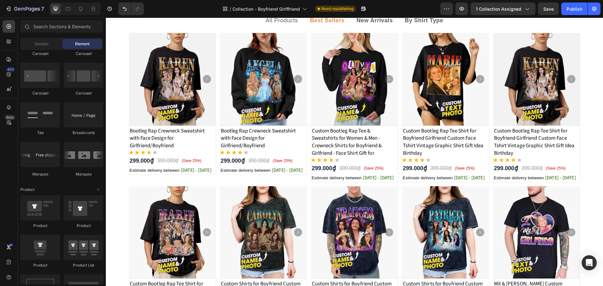
scroll to position [409, 0]
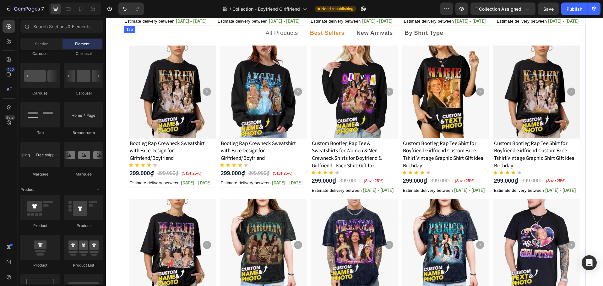
click at [192, 37] on ul "All Products Best Sellers New Arrivals By Shirt Type" at bounding box center [354, 33] width 461 height 15
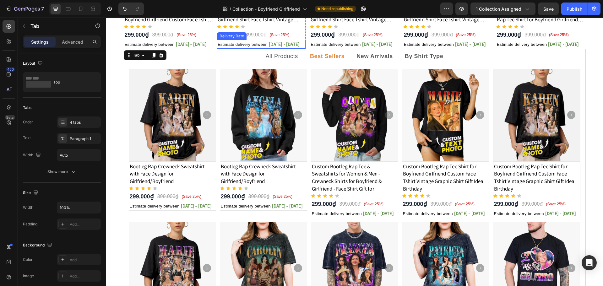
scroll to position [367, 0]
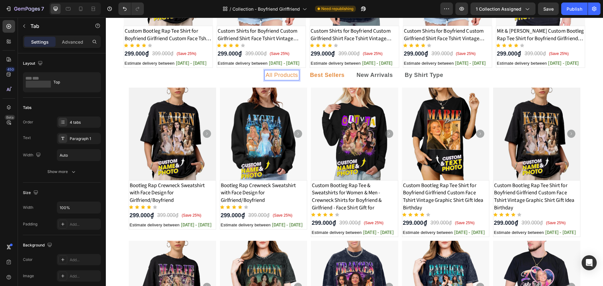
click at [326, 78] on p "Best Sellers" at bounding box center [327, 75] width 35 height 8
click at [386, 73] on strong "New Arrivals" at bounding box center [374, 75] width 36 height 6
click at [421, 74] on strong "By Shirt Type" at bounding box center [424, 75] width 39 height 6
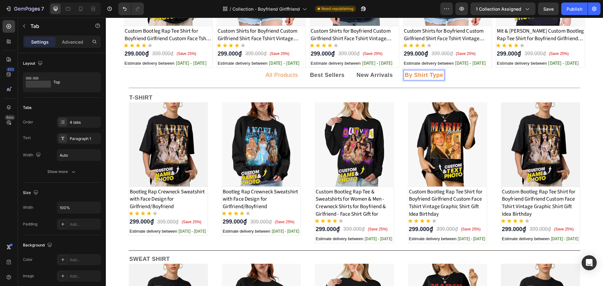
click at [288, 75] on p "All Products" at bounding box center [282, 75] width 32 height 8
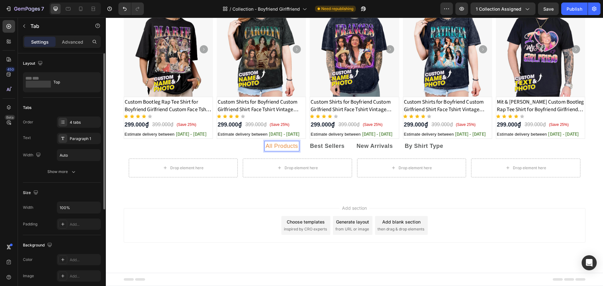
scroll to position [151, 0]
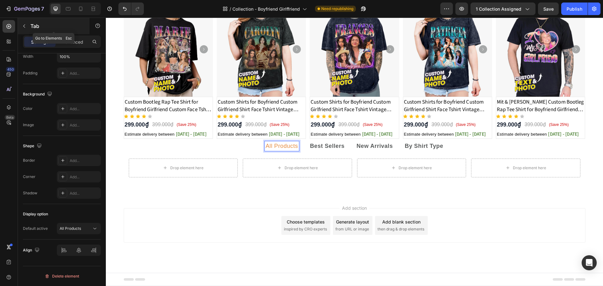
click at [26, 26] on icon "button" at bounding box center [24, 26] width 5 height 5
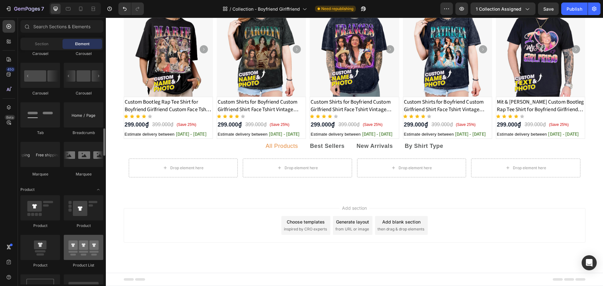
scroll to position [835, 0]
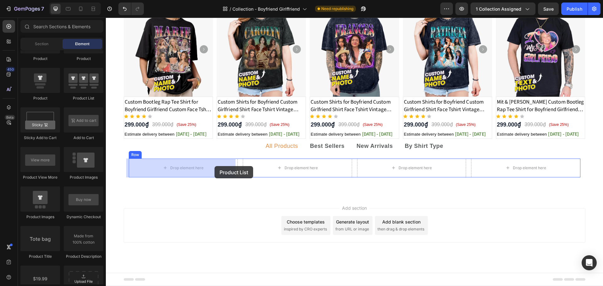
drag, startPoint x: 192, startPoint y: 105, endPoint x: 214, endPoint y: 166, distance: 64.8
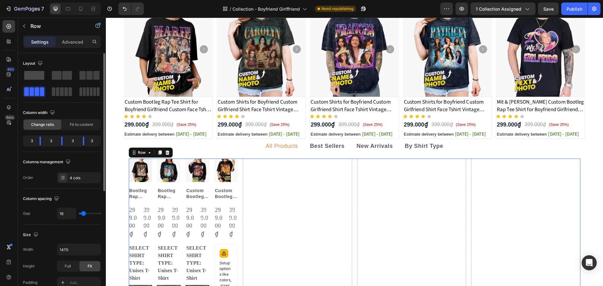
click at [40, 76] on span at bounding box center [34, 75] width 20 height 9
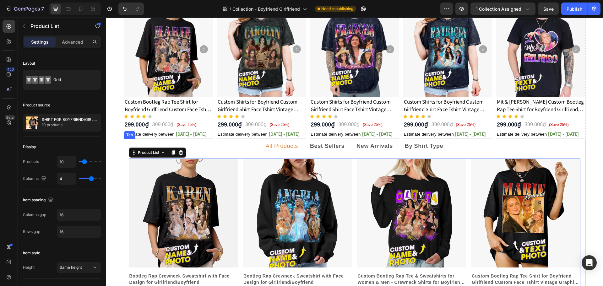
click at [243, 148] on ul "All Products Best Sellers New Arrivals By Shirt Type" at bounding box center [354, 146] width 461 height 15
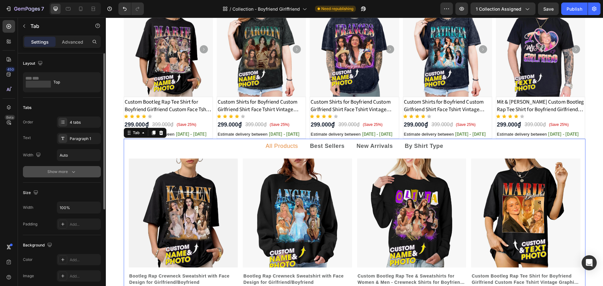
click at [72, 173] on icon "button" at bounding box center [73, 172] width 6 height 6
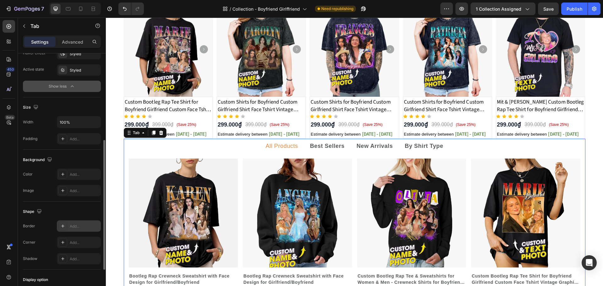
scroll to position [233, 0]
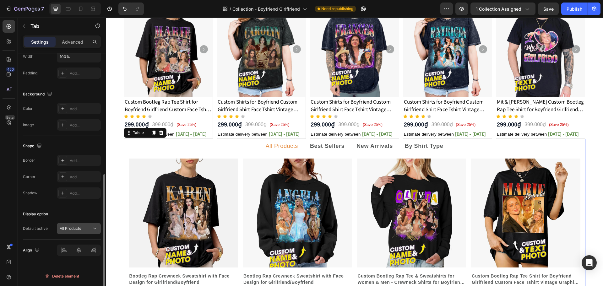
click at [94, 231] on icon at bounding box center [95, 228] width 6 height 6
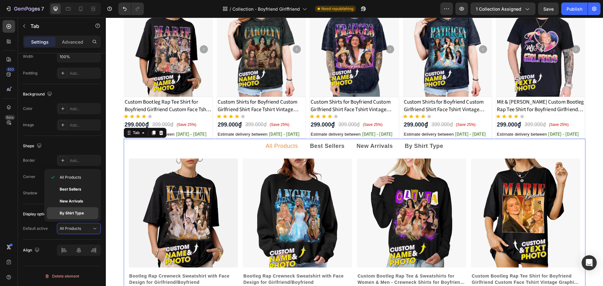
click at [76, 214] on strong "By Shirt Type" at bounding box center [72, 213] width 24 height 5
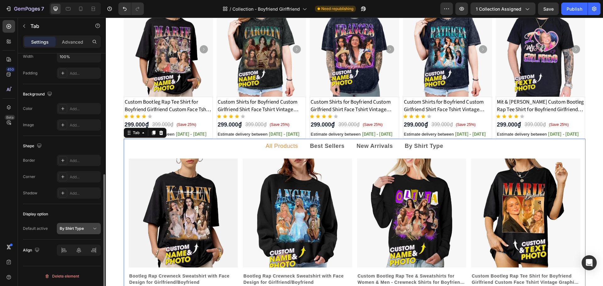
click at [97, 230] on icon at bounding box center [95, 228] width 6 height 6
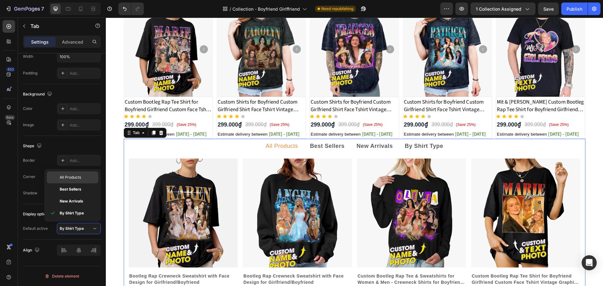
click at [75, 177] on p "All Products" at bounding box center [70, 178] width 21 height 6
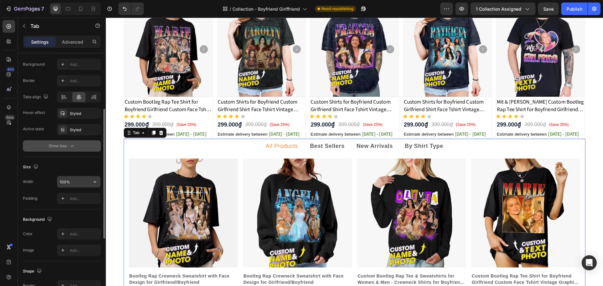
scroll to position [0, 0]
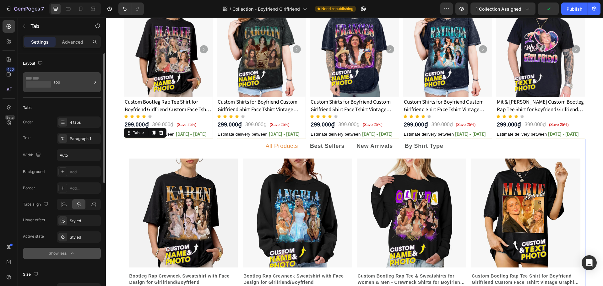
click at [74, 85] on div "Top" at bounding box center [72, 82] width 38 height 14
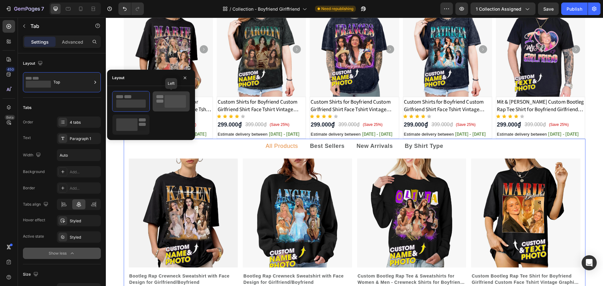
click at [158, 105] on icon at bounding box center [171, 101] width 30 height 13
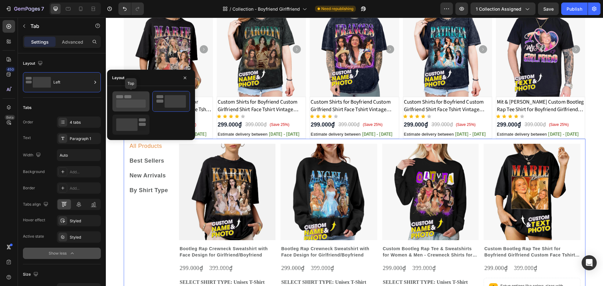
click at [140, 103] on rect at bounding box center [131, 104] width 30 height 8
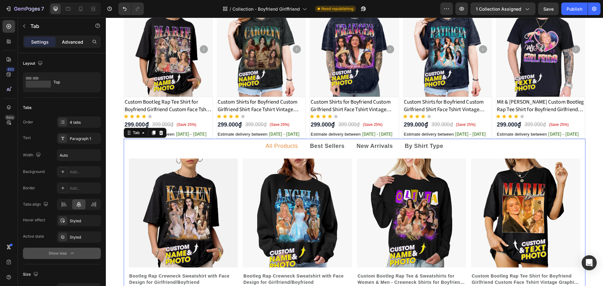
click at [73, 44] on p "Advanced" at bounding box center [72, 42] width 21 height 7
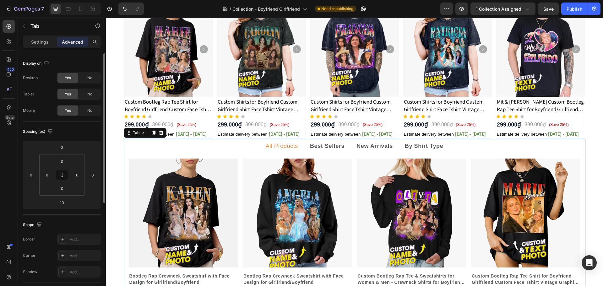
scroll to position [125, 0]
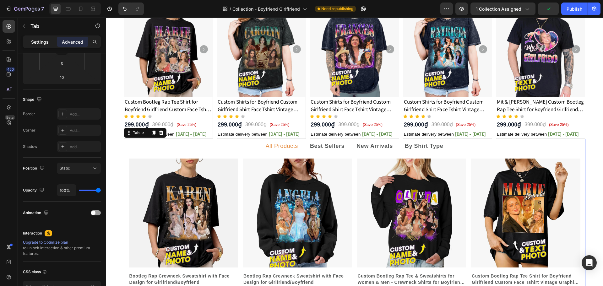
click at [44, 40] on p "Settings" at bounding box center [40, 42] width 18 height 7
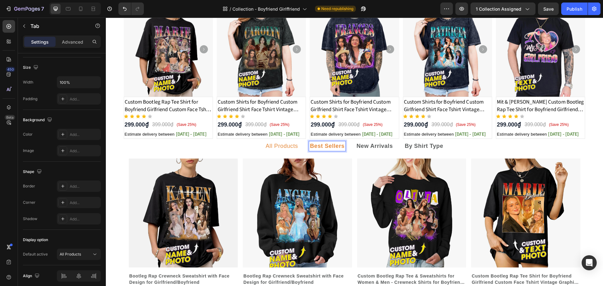
click at [283, 147] on p "All Products" at bounding box center [282, 146] width 32 height 8
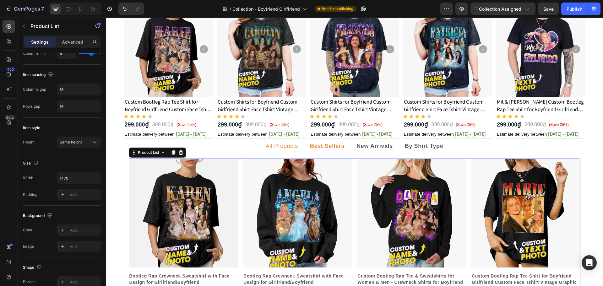
scroll to position [0, 0]
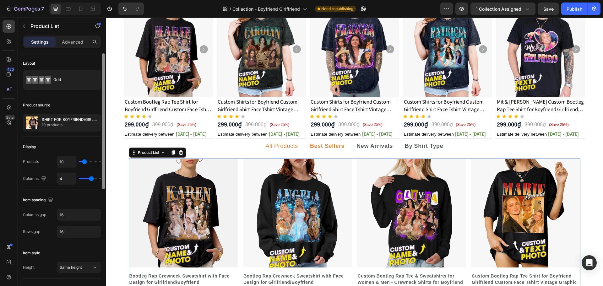
drag, startPoint x: 51, startPoint y: 118, endPoint x: 105, endPoint y: 95, distance: 58.5
click at [105, 95] on div at bounding box center [103, 121] width 3 height 136
drag, startPoint x: 26, startPoint y: 26, endPoint x: 53, endPoint y: 28, distance: 27.1
click at [26, 26] on icon "button" at bounding box center [24, 26] width 5 height 5
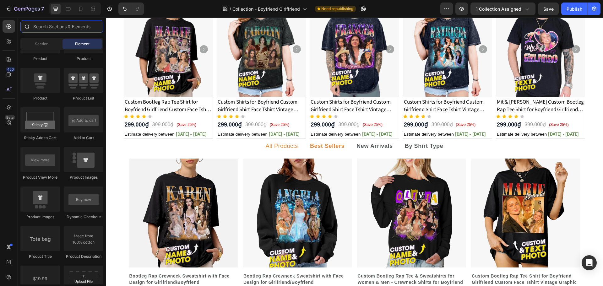
click at [54, 28] on input "text" at bounding box center [61, 26] width 83 height 13
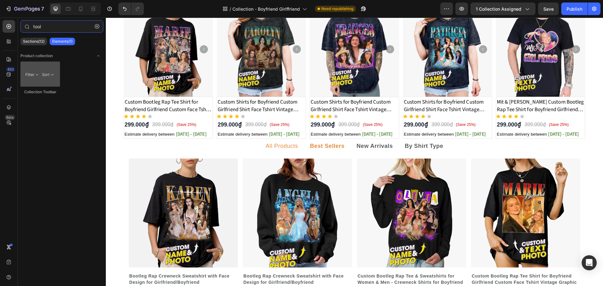
type input "tool"
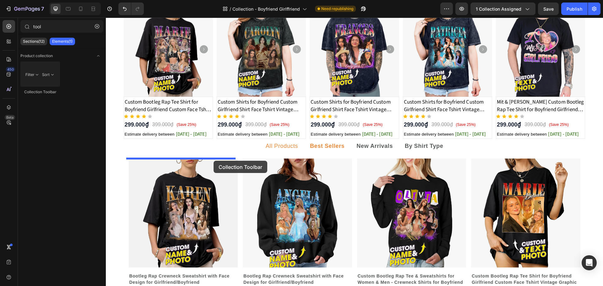
drag, startPoint x: 138, startPoint y: 162, endPoint x: 213, endPoint y: 161, distance: 76.0
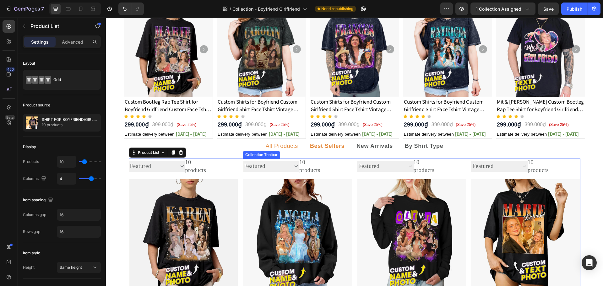
click at [185, 166] on select "Sorting Best selling Featured Alphabetically, A-Z Alphabetically, Z-A Price, lo…" at bounding box center [157, 166] width 57 height 10
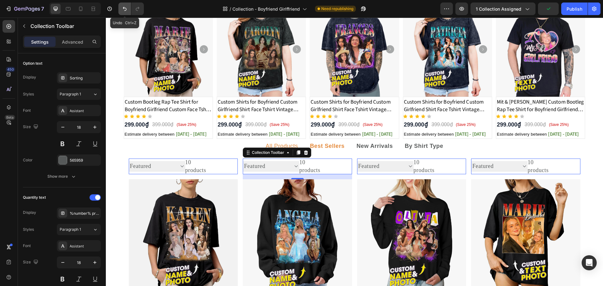
click at [124, 8] on icon "Undo/Redo" at bounding box center [125, 9] width 4 height 4
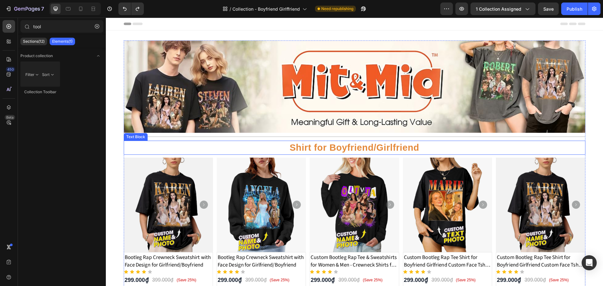
click at [352, 150] on p "Shirt for Boyfriend/Girlfriend" at bounding box center [354, 147] width 460 height 13
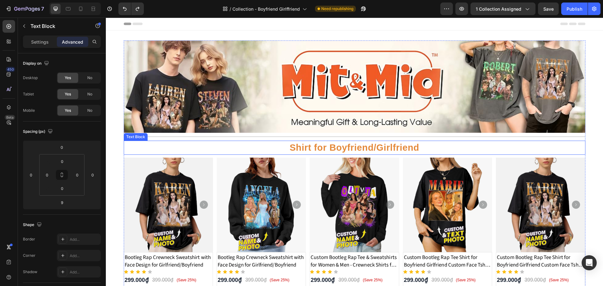
click at [352, 150] on p "Shirt for Boyfriend/Girlfriend" at bounding box center [354, 147] width 460 height 13
